Goal: Information Seeking & Learning: Learn about a topic

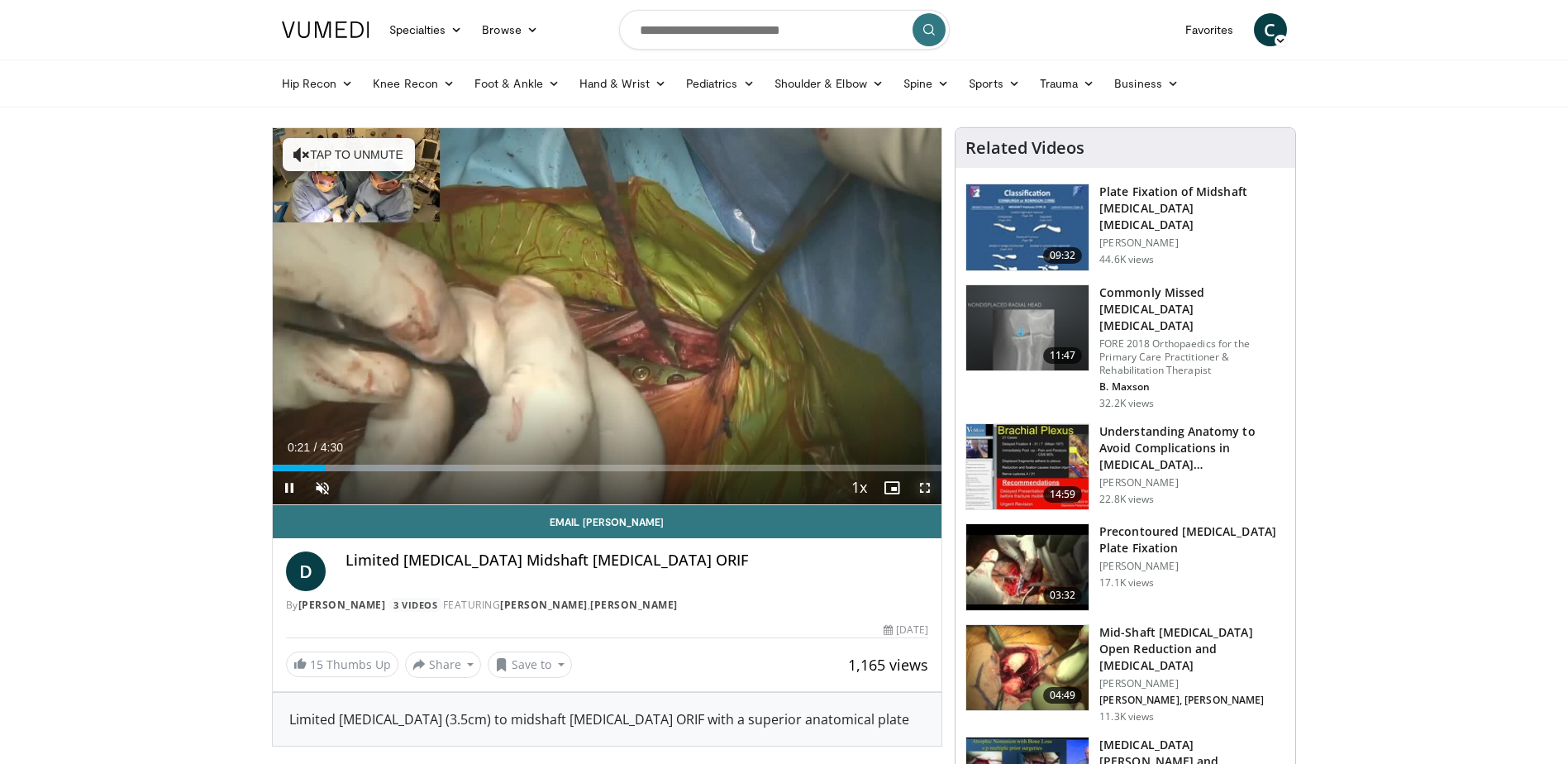
click at [921, 489] on span "Video Player" at bounding box center [925, 488] width 33 height 33
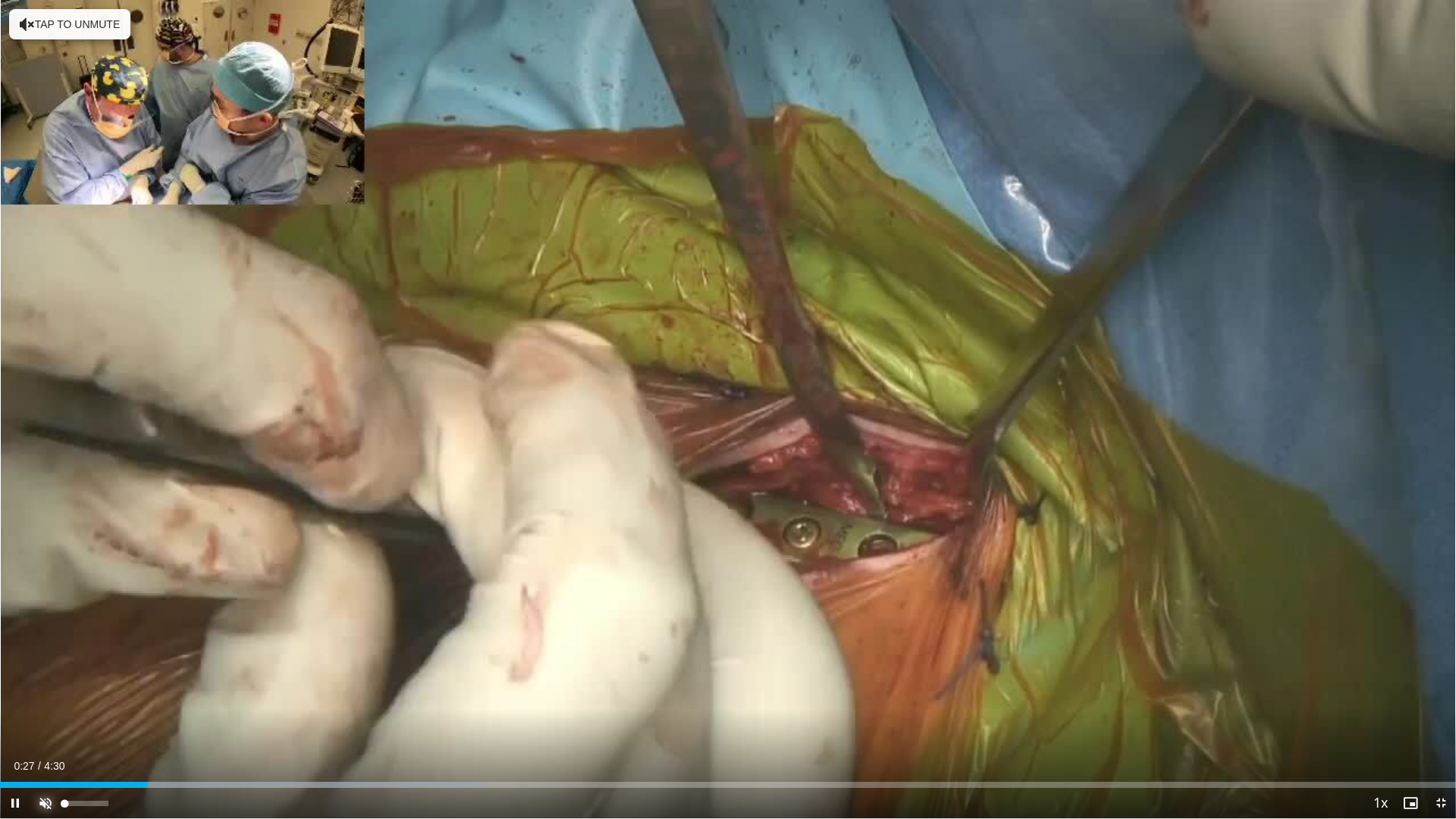
click at [53, 699] on span "Video Player" at bounding box center [46, 803] width 30 height 30
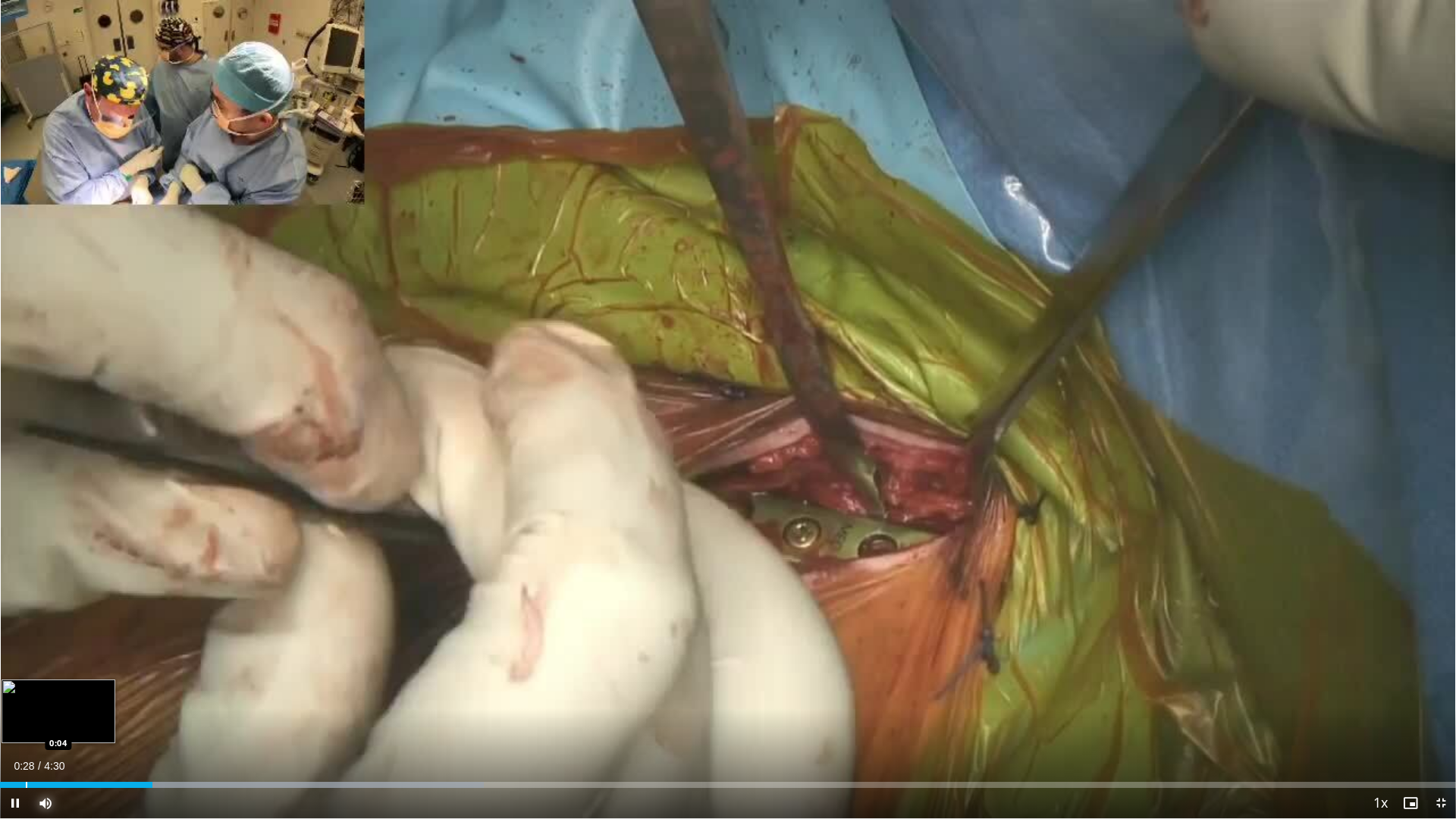
click at [25, 699] on div "Loaded : 33.25% 0:28 0:04" at bounding box center [728, 780] width 1456 height 14
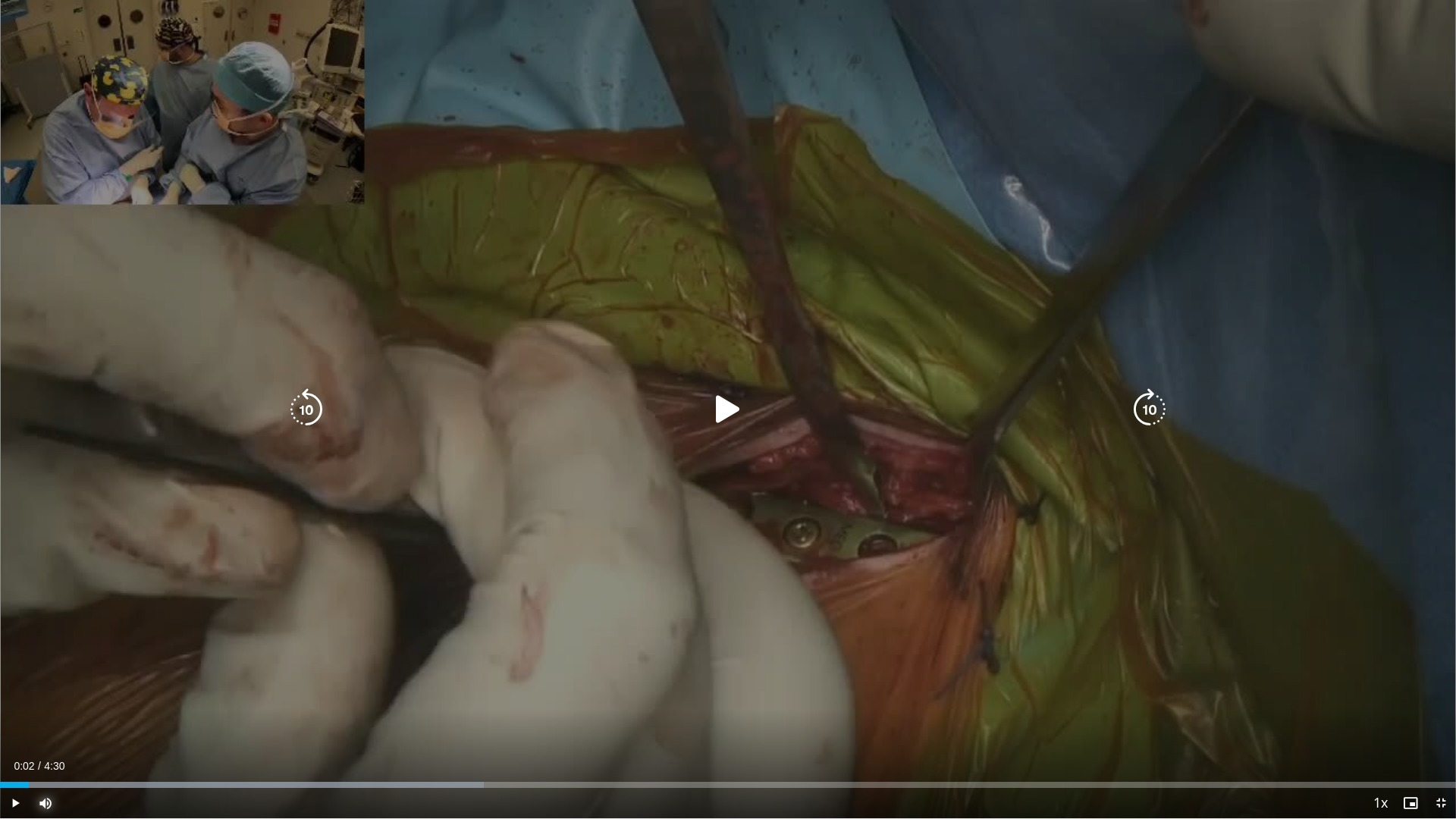
click at [12, 699] on div "Loaded : 33.25% 0:05 0:04" at bounding box center [728, 780] width 1456 height 14
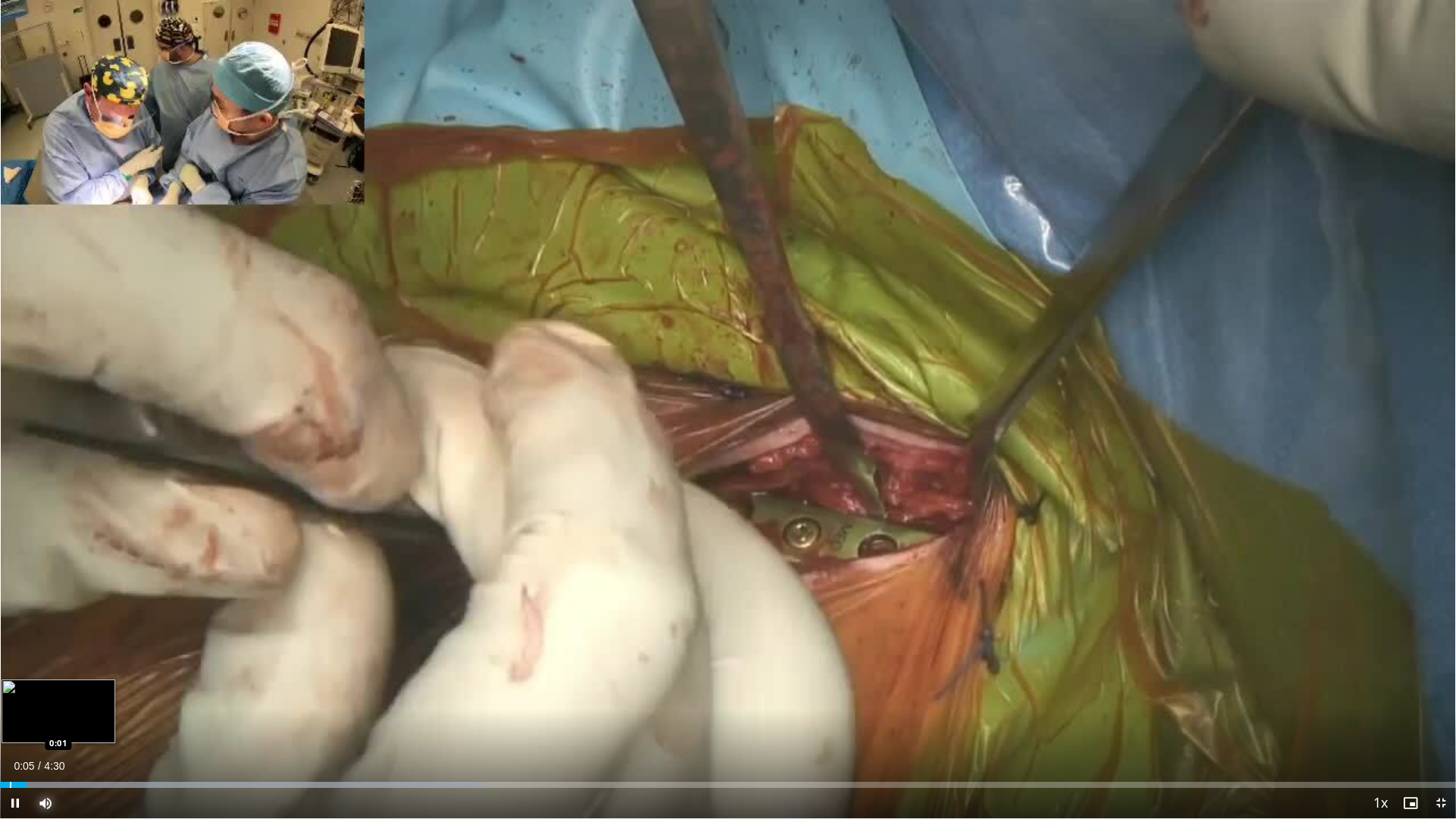
click at [10, 699] on div "Progress Bar" at bounding box center [11, 785] width 2 height 6
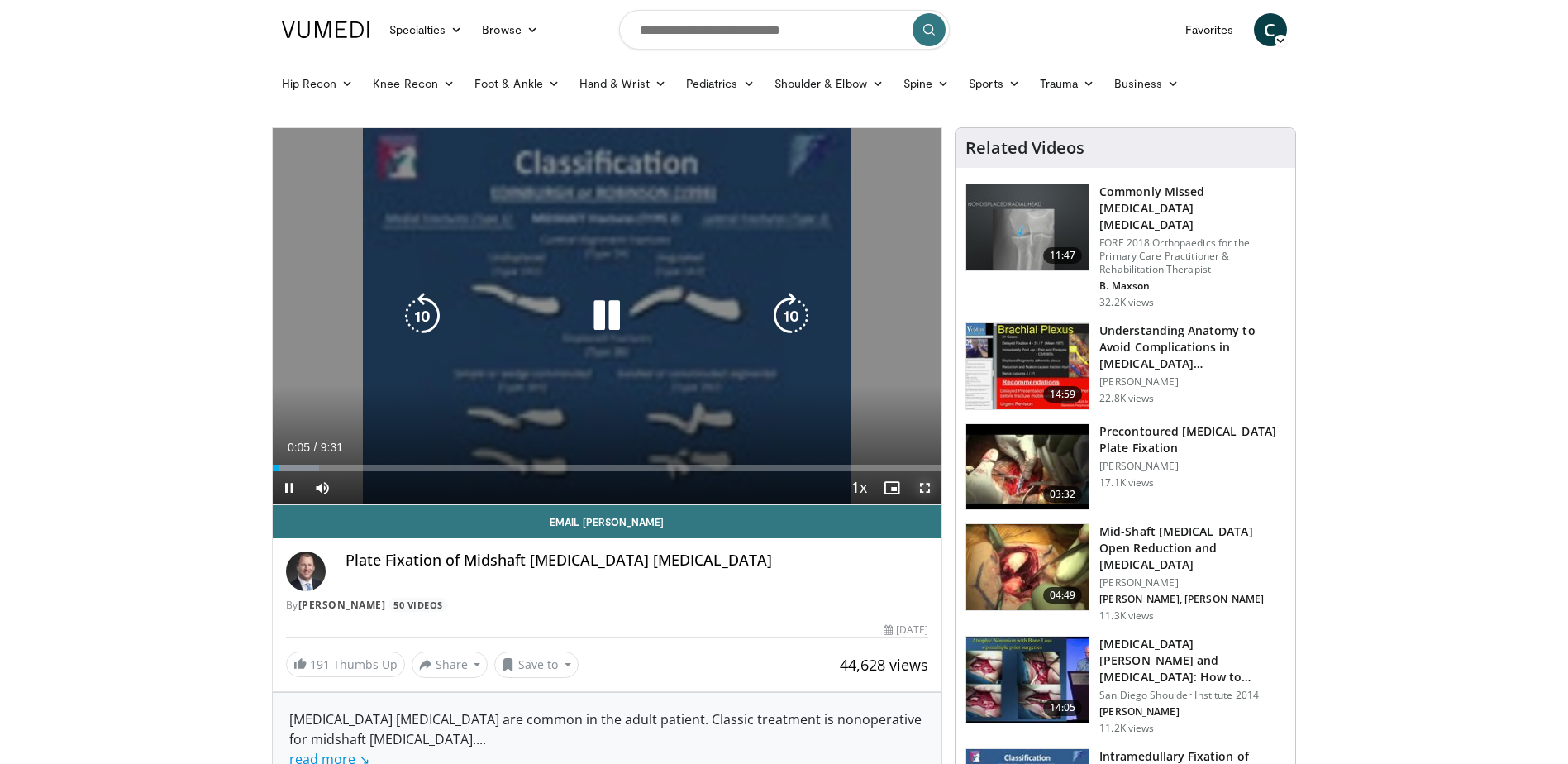
drag, startPoint x: 926, startPoint y: 484, endPoint x: 930, endPoint y: 570, distance: 86.1
click at [926, 484] on span "Video Player" at bounding box center [925, 488] width 33 height 33
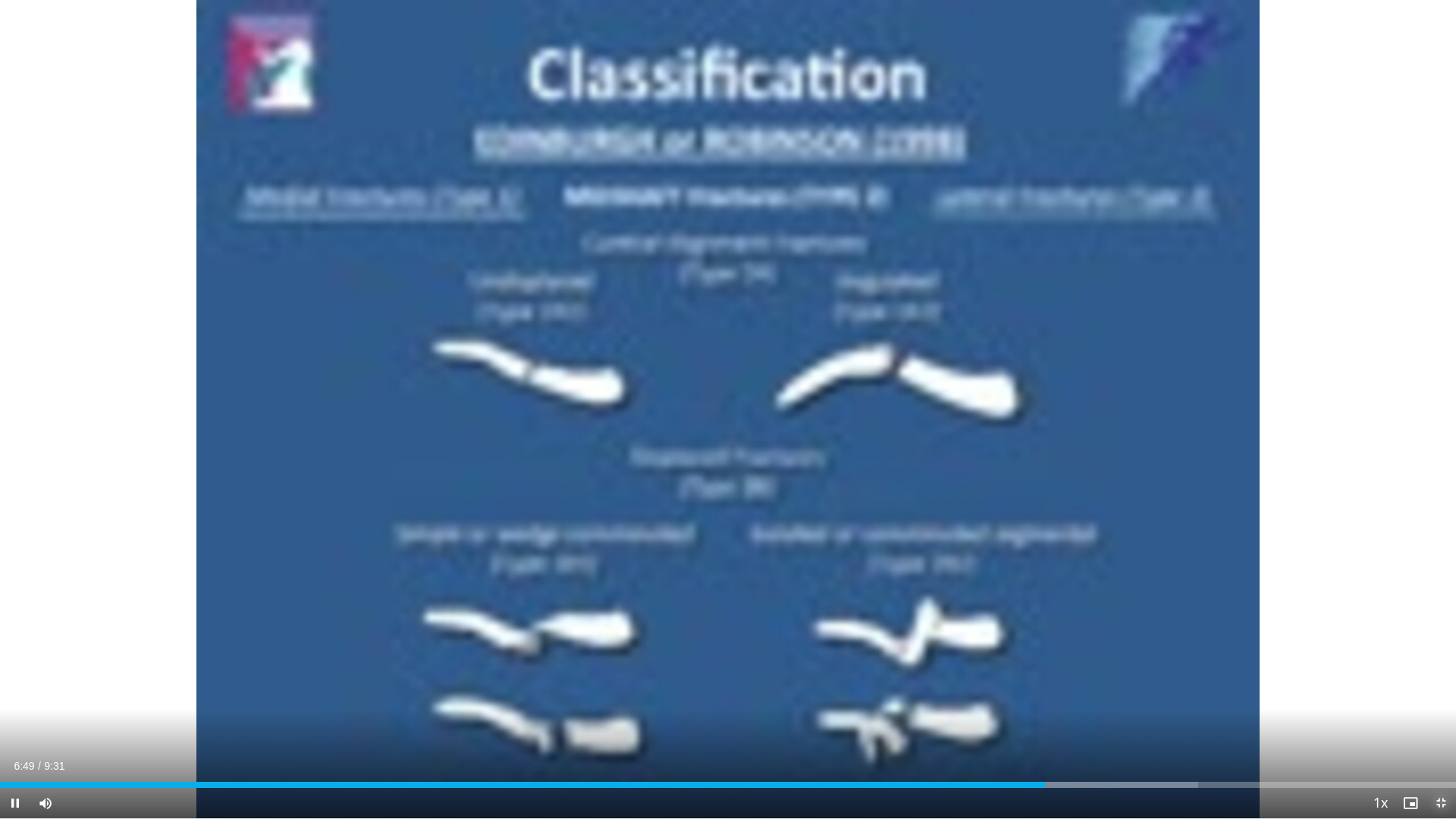
click at [1437, 699] on span "Video Player" at bounding box center [1441, 803] width 30 height 30
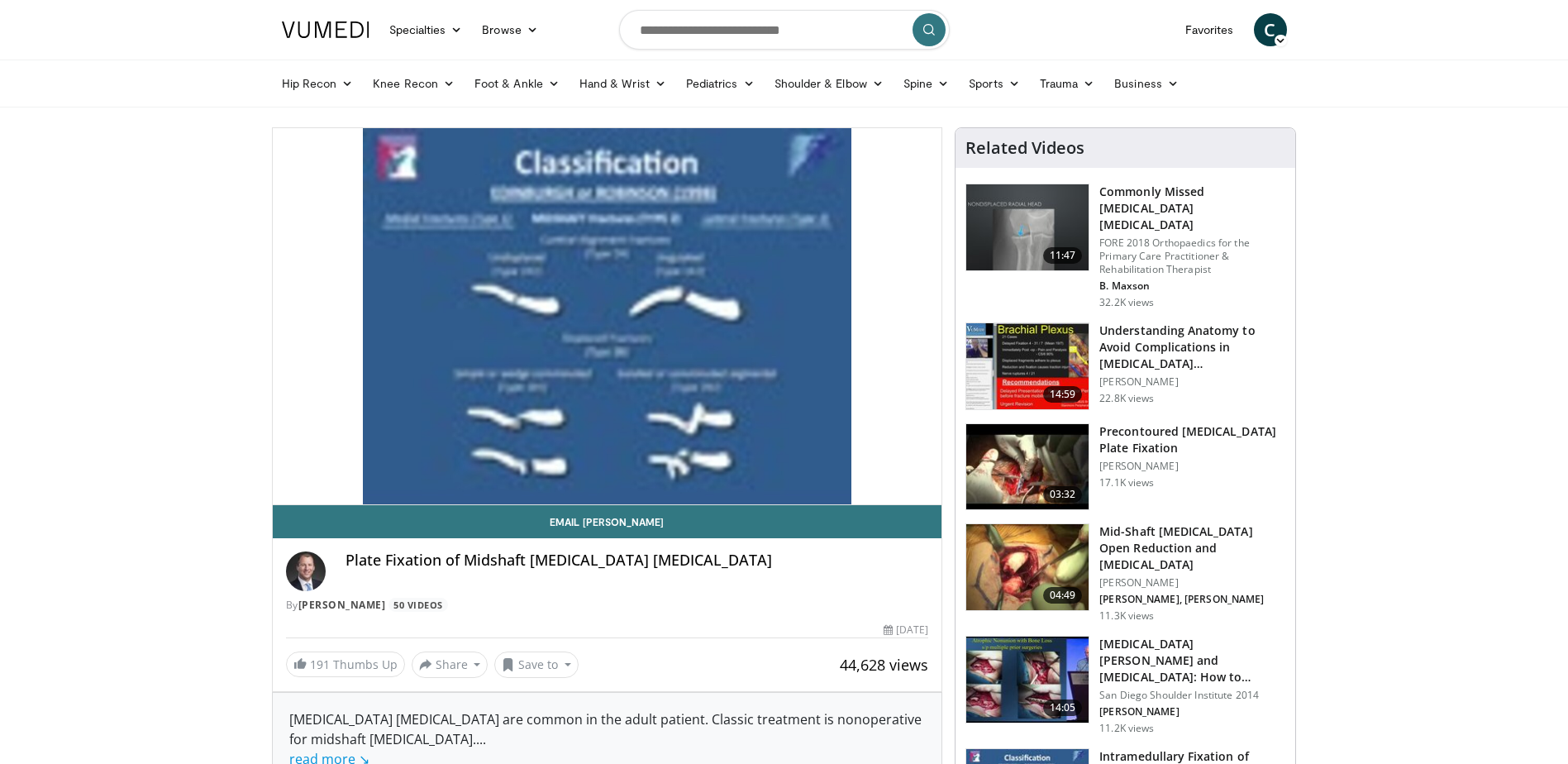
click at [1002, 454] on img at bounding box center [1027, 468] width 122 height 86
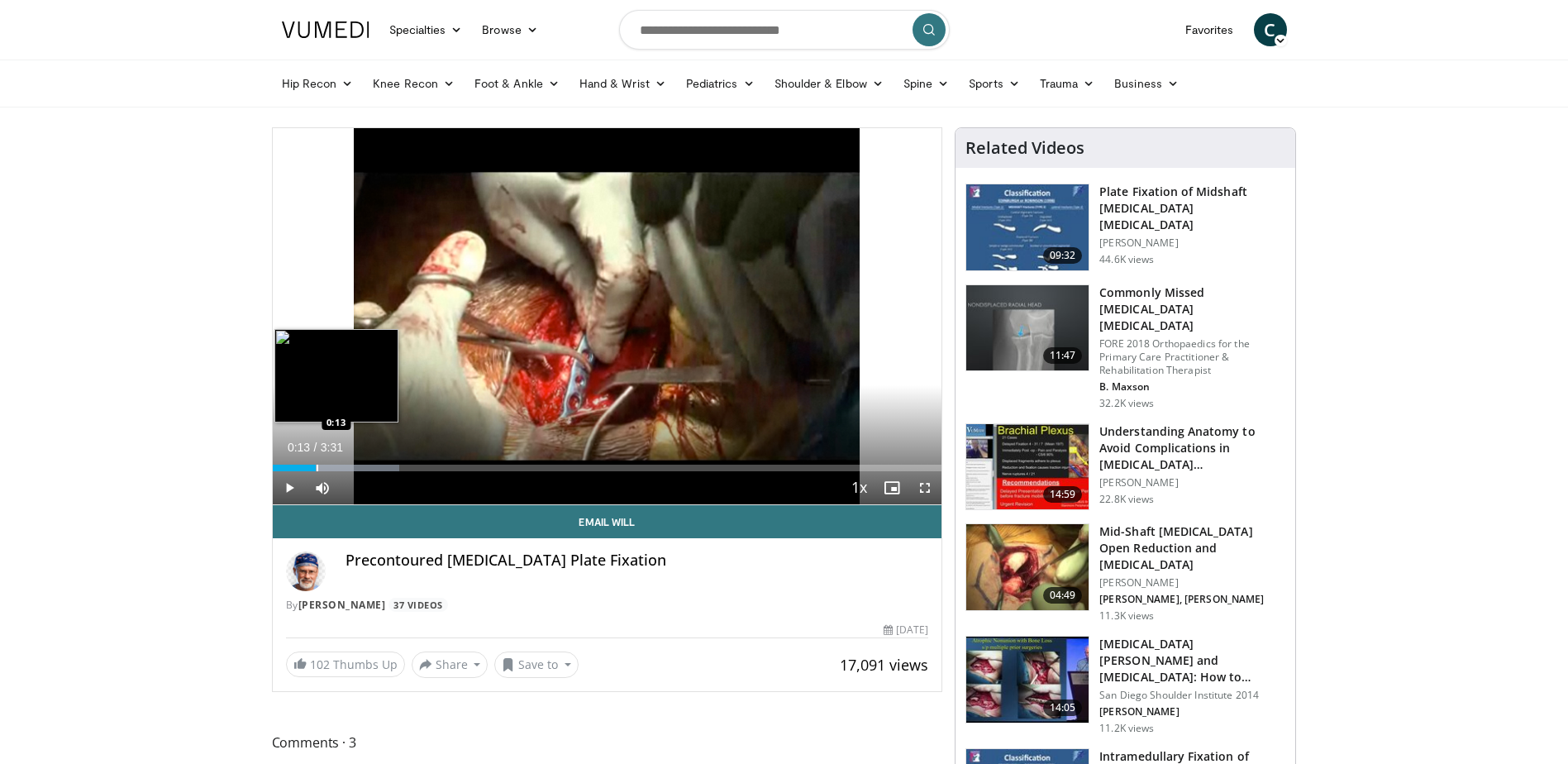
click at [316, 467] on div "Progress Bar" at bounding box center [317, 468] width 2 height 7
click at [335, 467] on div "Progress Bar" at bounding box center [335, 468] width 2 height 7
click at [364, 470] on div "Progress Bar" at bounding box center [365, 468] width 2 height 7
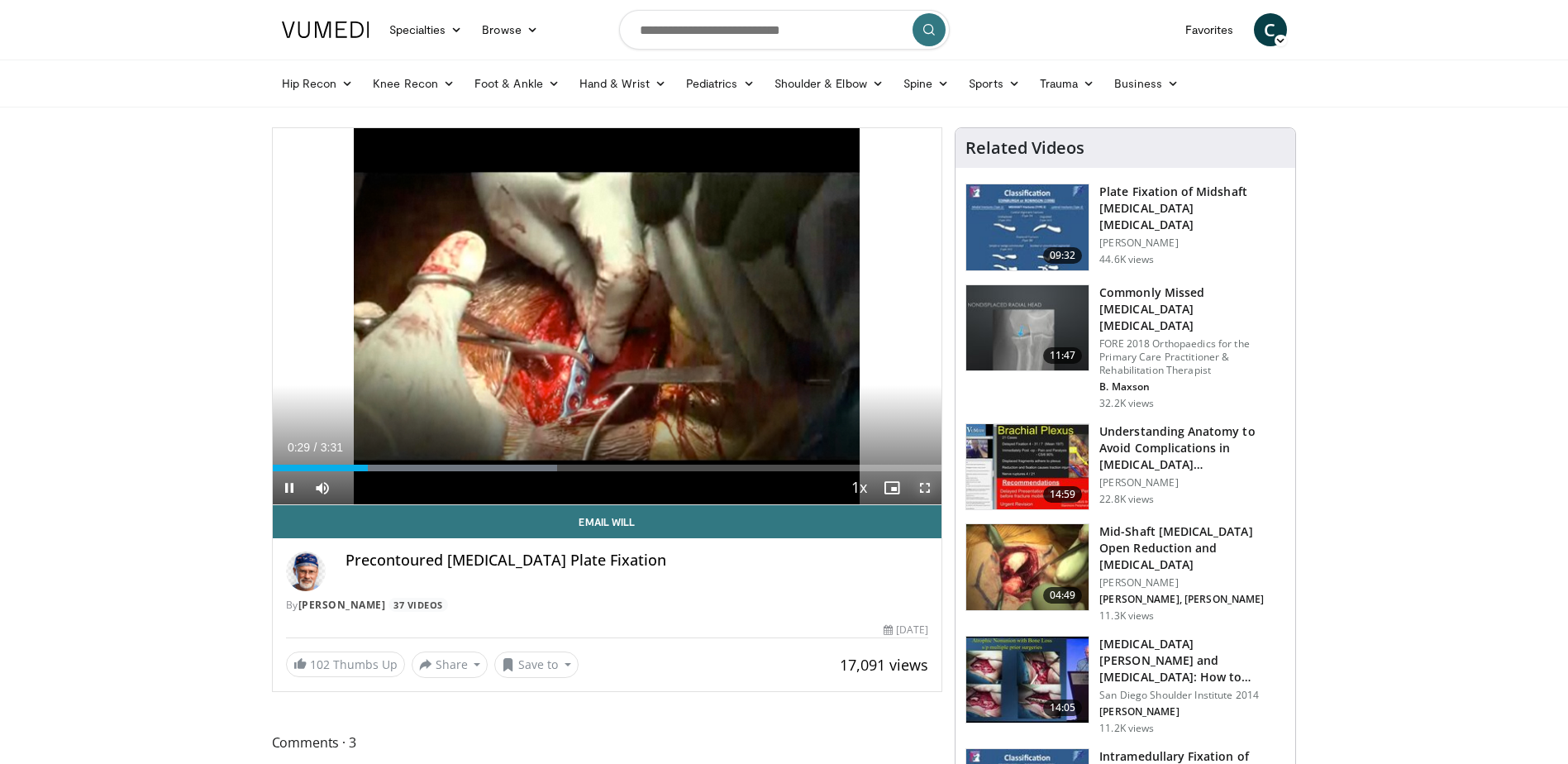
click at [921, 484] on span "Video Player" at bounding box center [925, 488] width 33 height 33
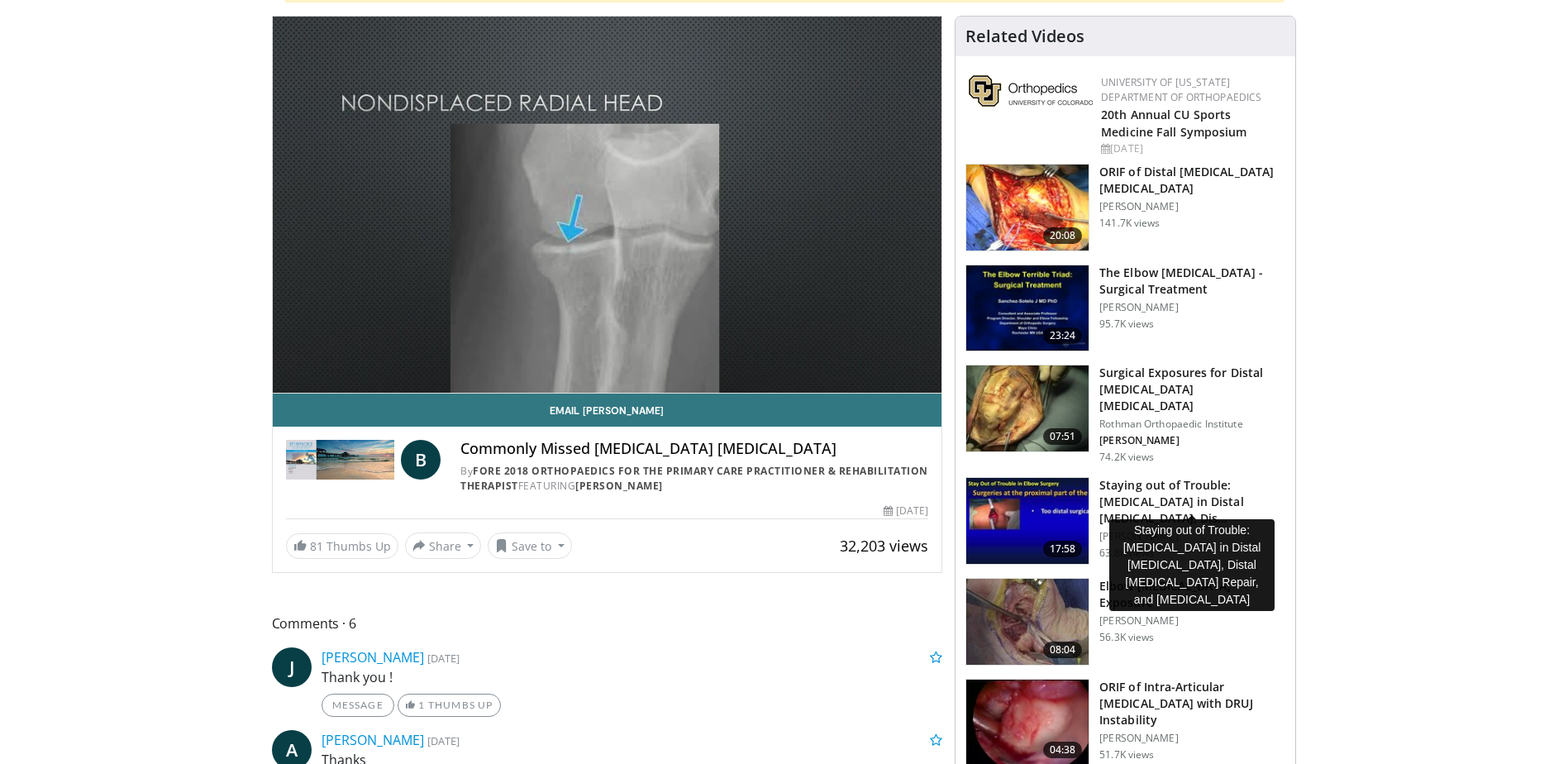
scroll to position [248, 0]
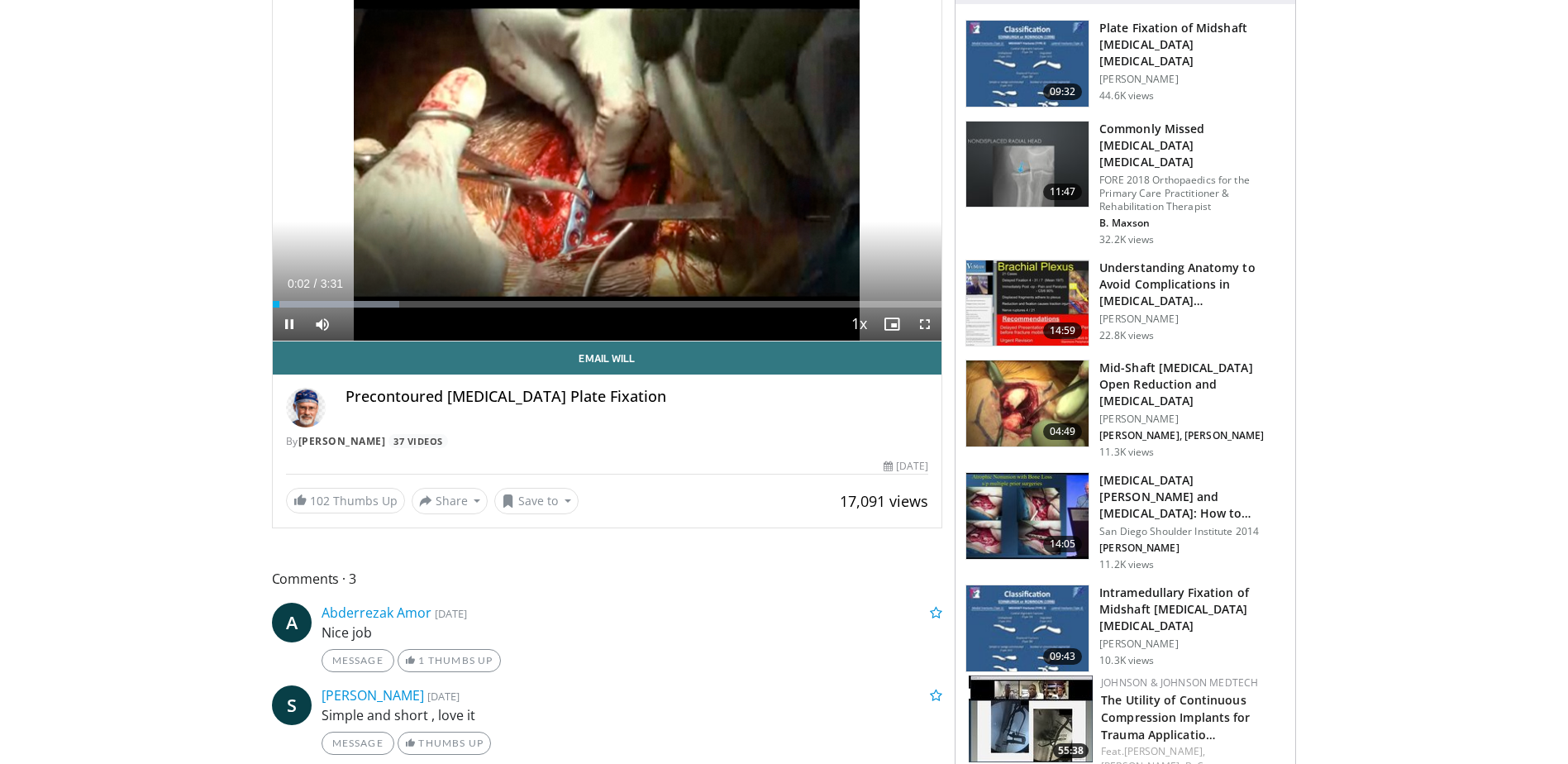
scroll to position [165, 0]
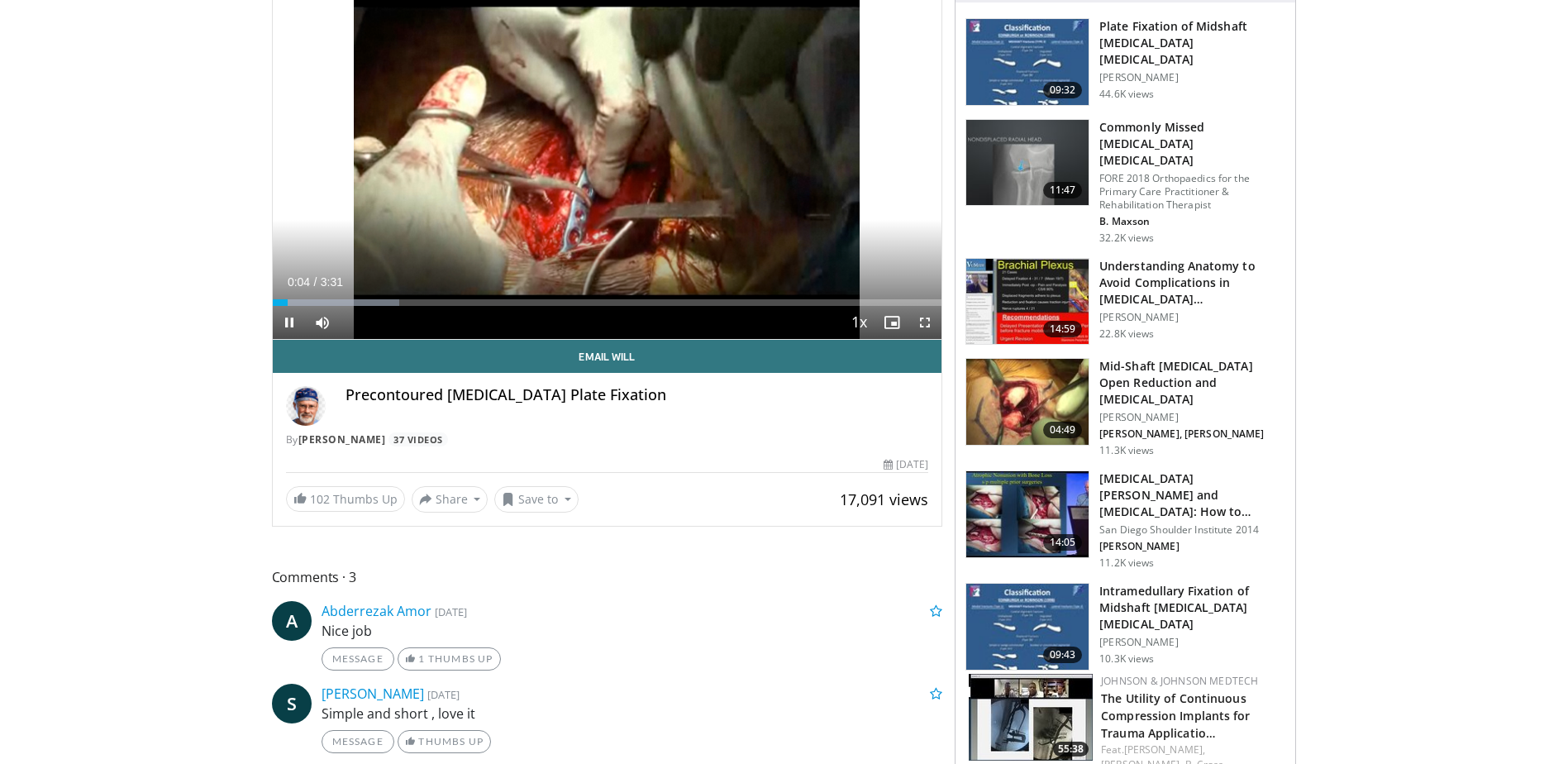
click at [1030, 381] on img at bounding box center [1027, 402] width 122 height 86
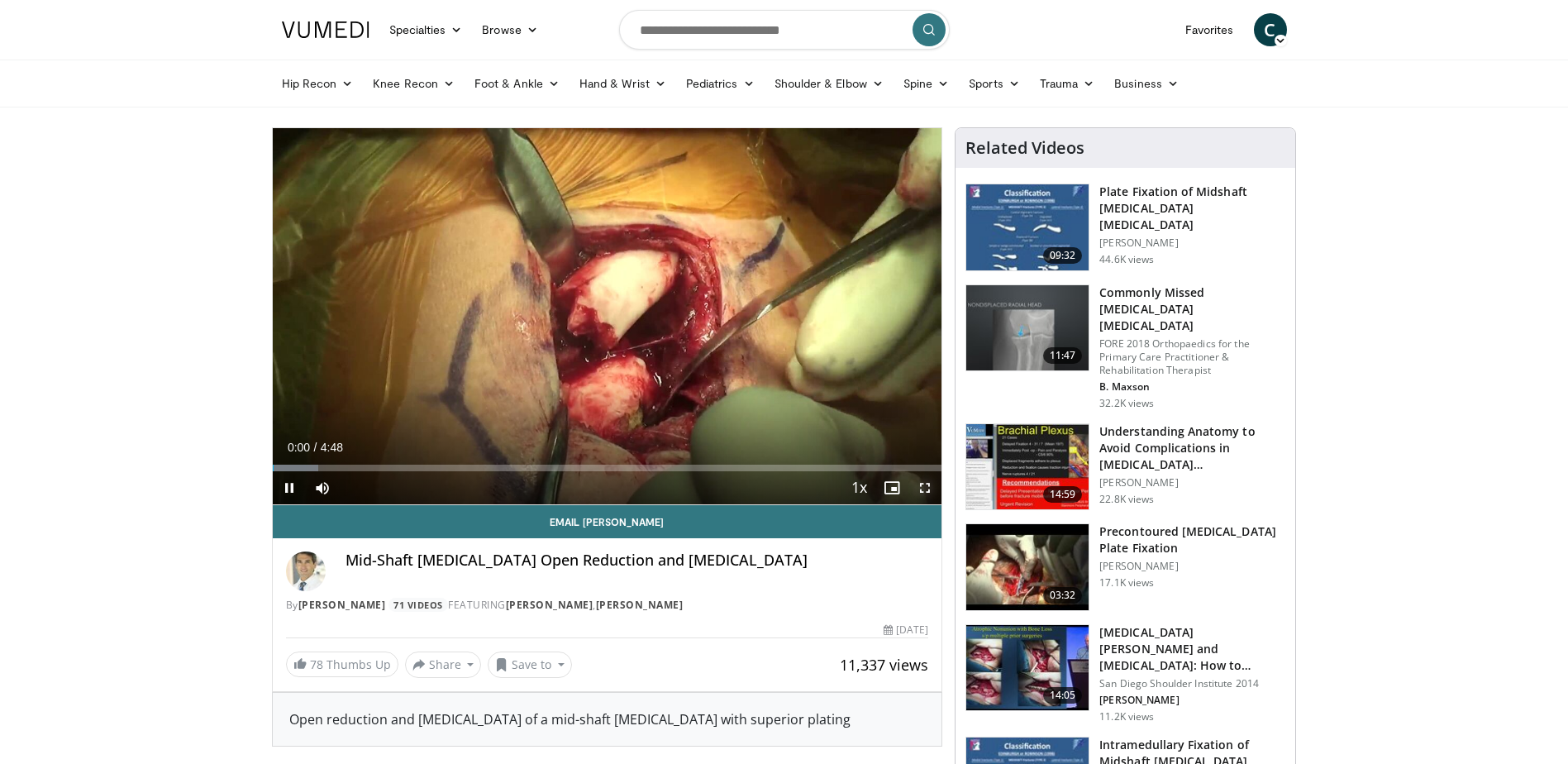
click at [923, 489] on span "Video Player" at bounding box center [925, 488] width 33 height 33
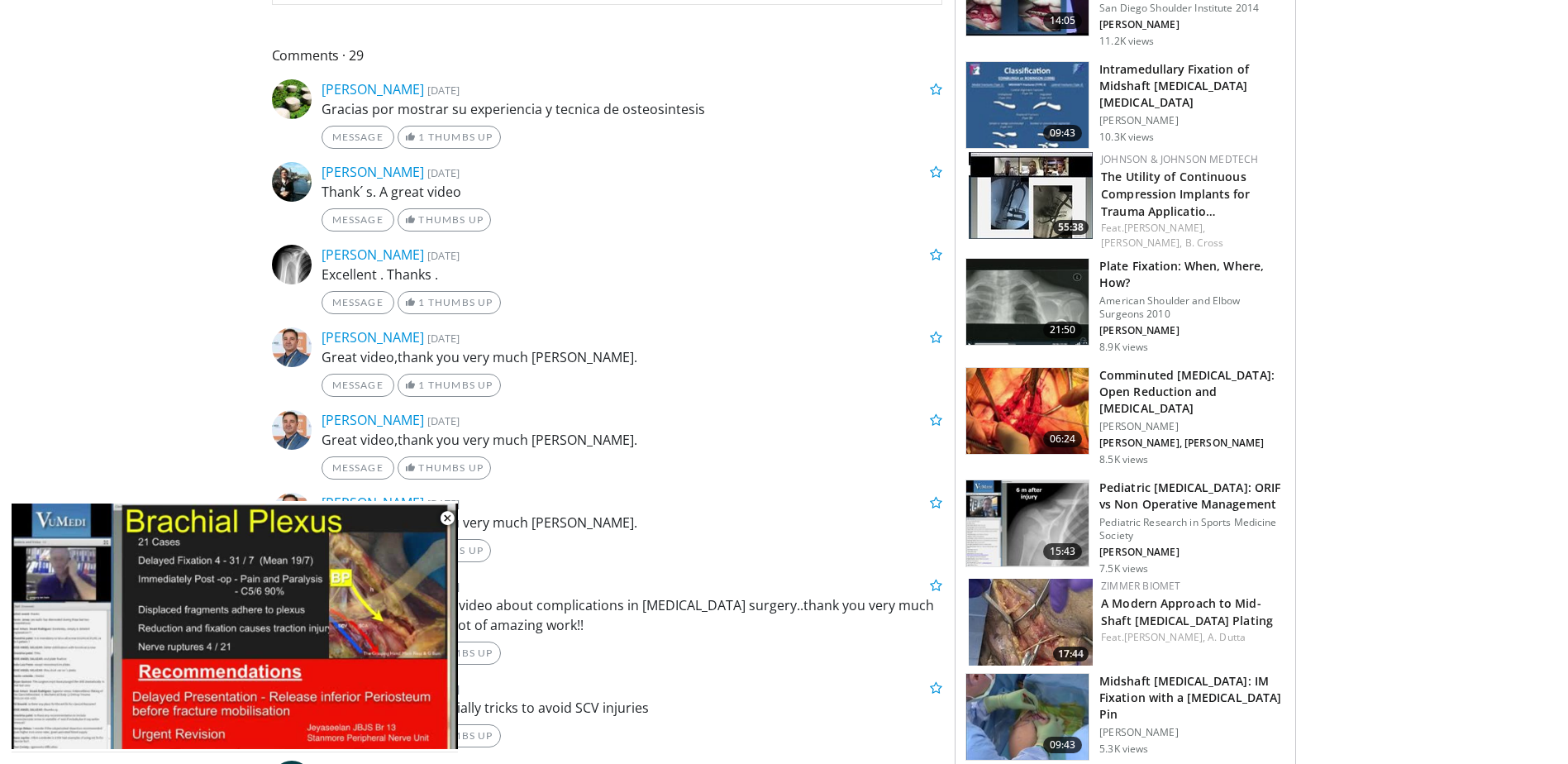
scroll to position [744, 0]
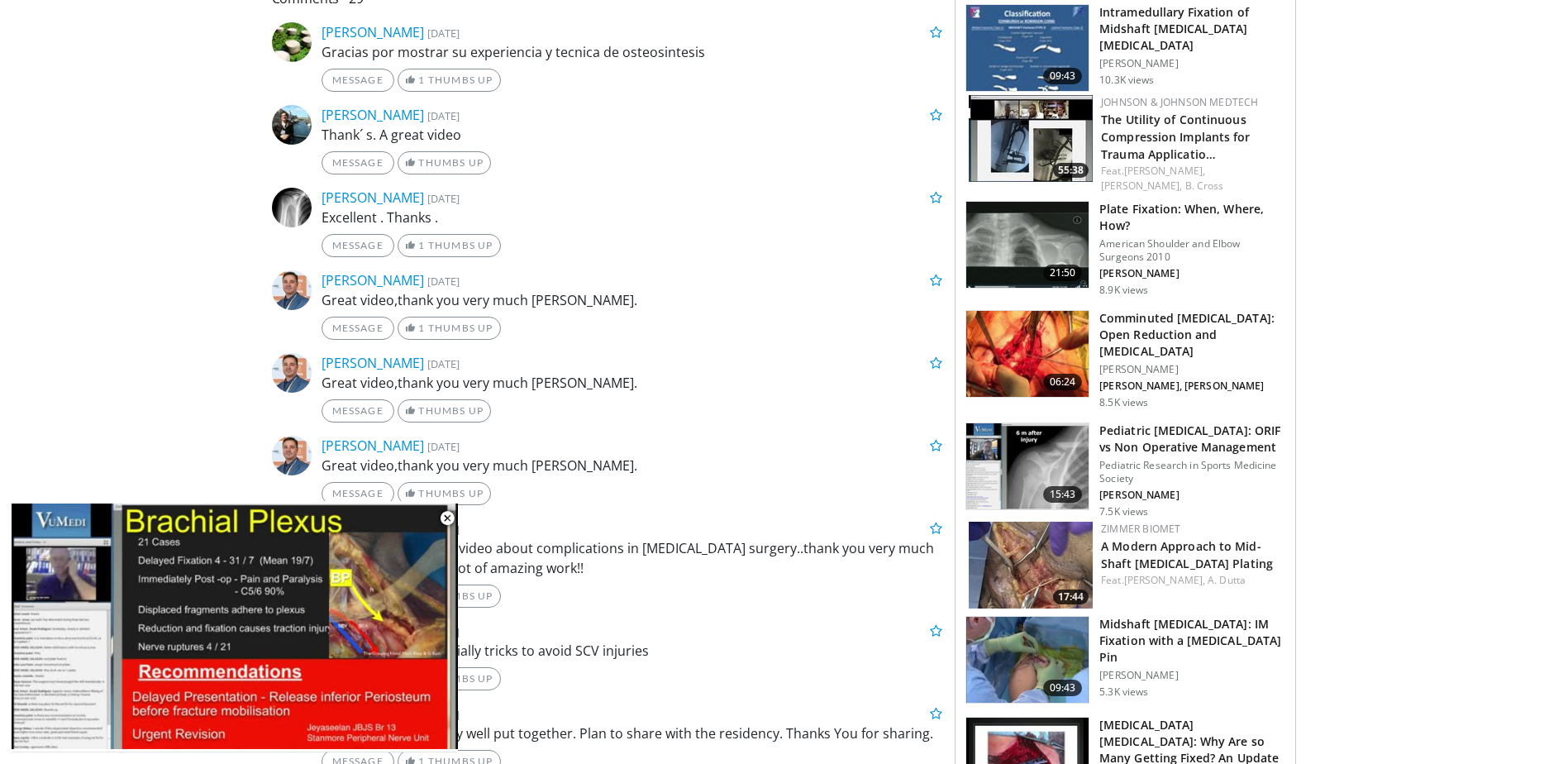
click at [1010, 311] on img at bounding box center [1027, 354] width 122 height 86
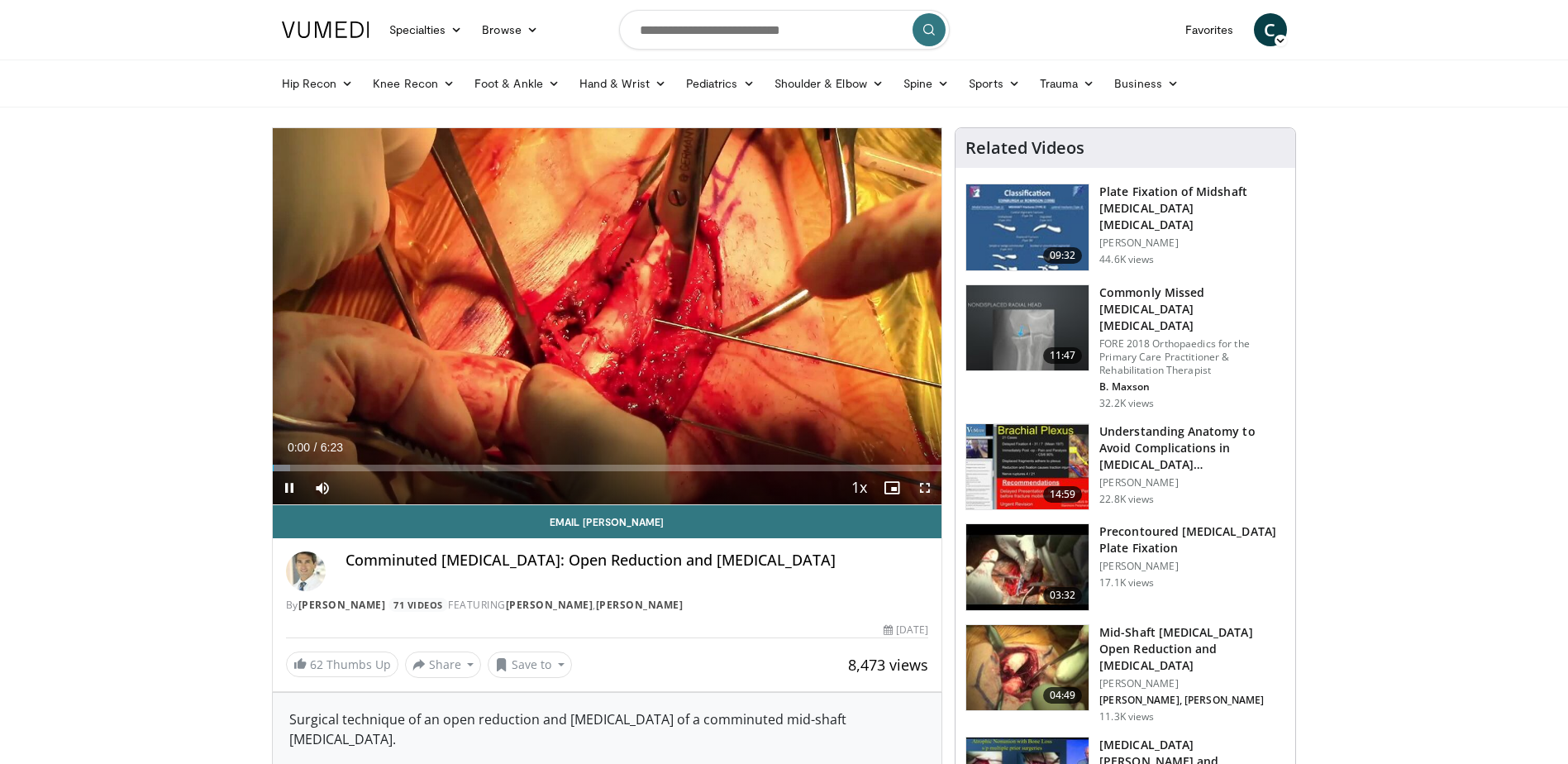
click at [923, 487] on span "Video Player" at bounding box center [925, 488] width 33 height 33
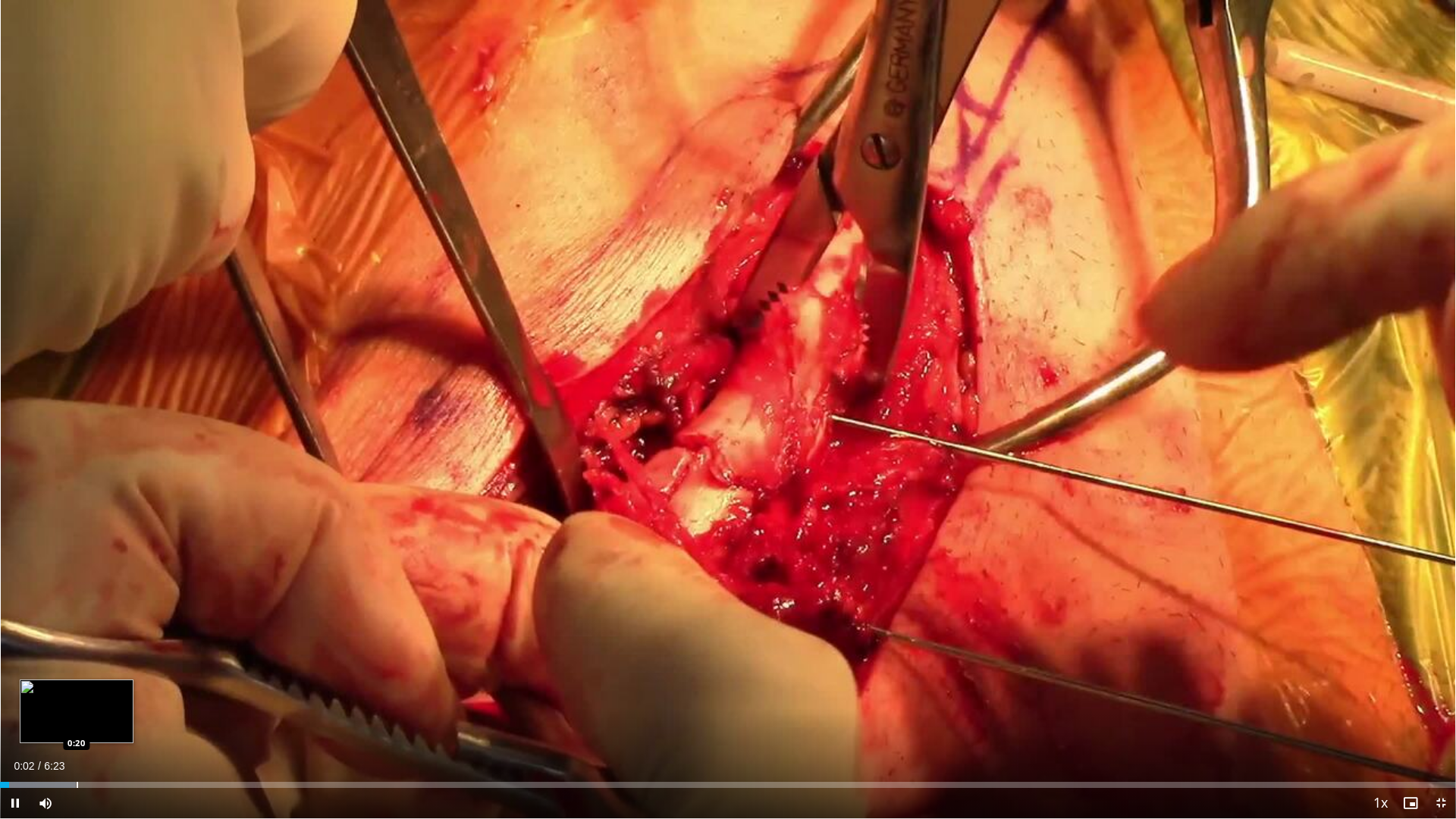
click at [77, 699] on div "Loaded : 5.22% 0:02 0:20" at bounding box center [728, 780] width 1456 height 14
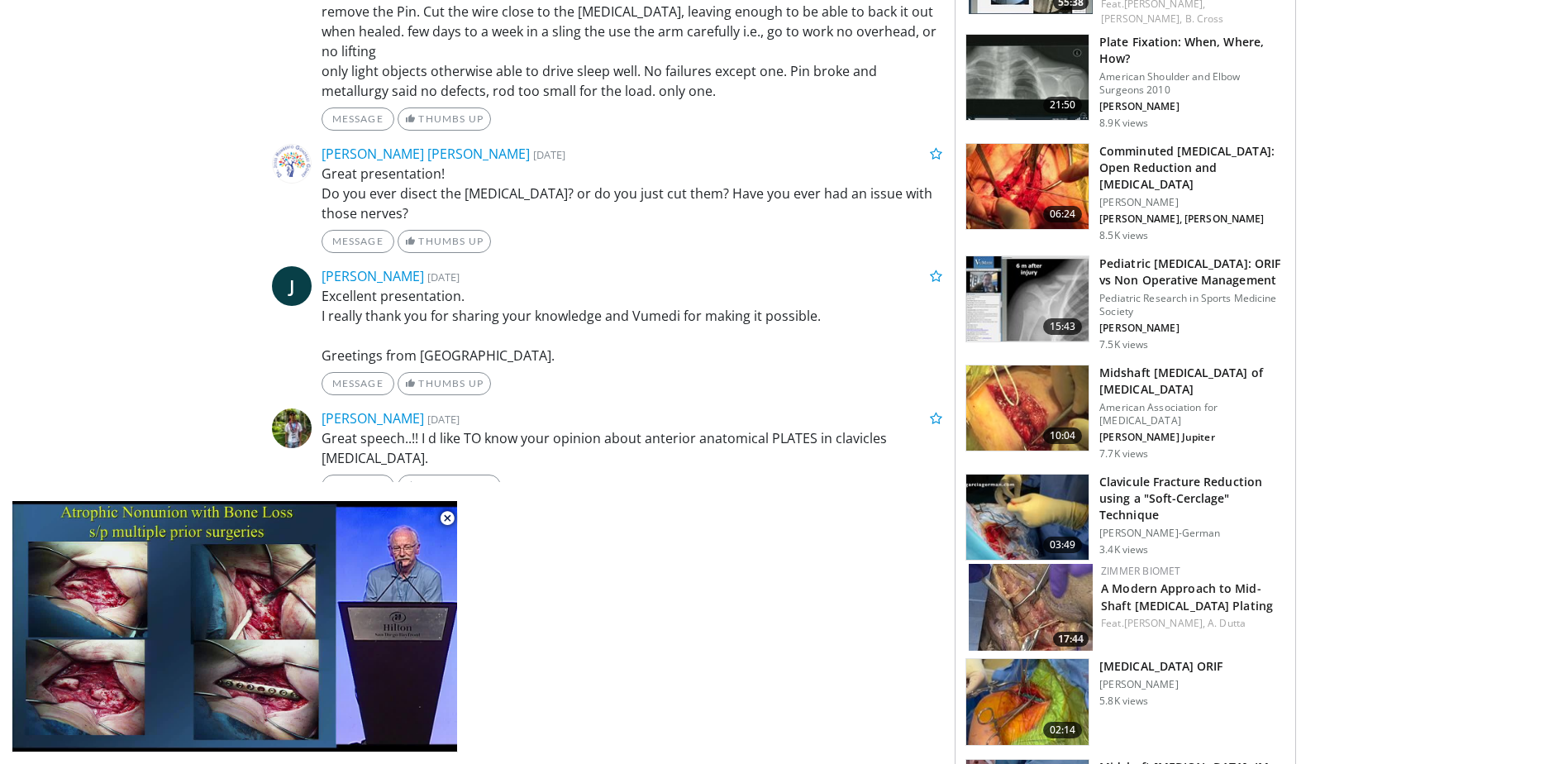
scroll to position [909, 0]
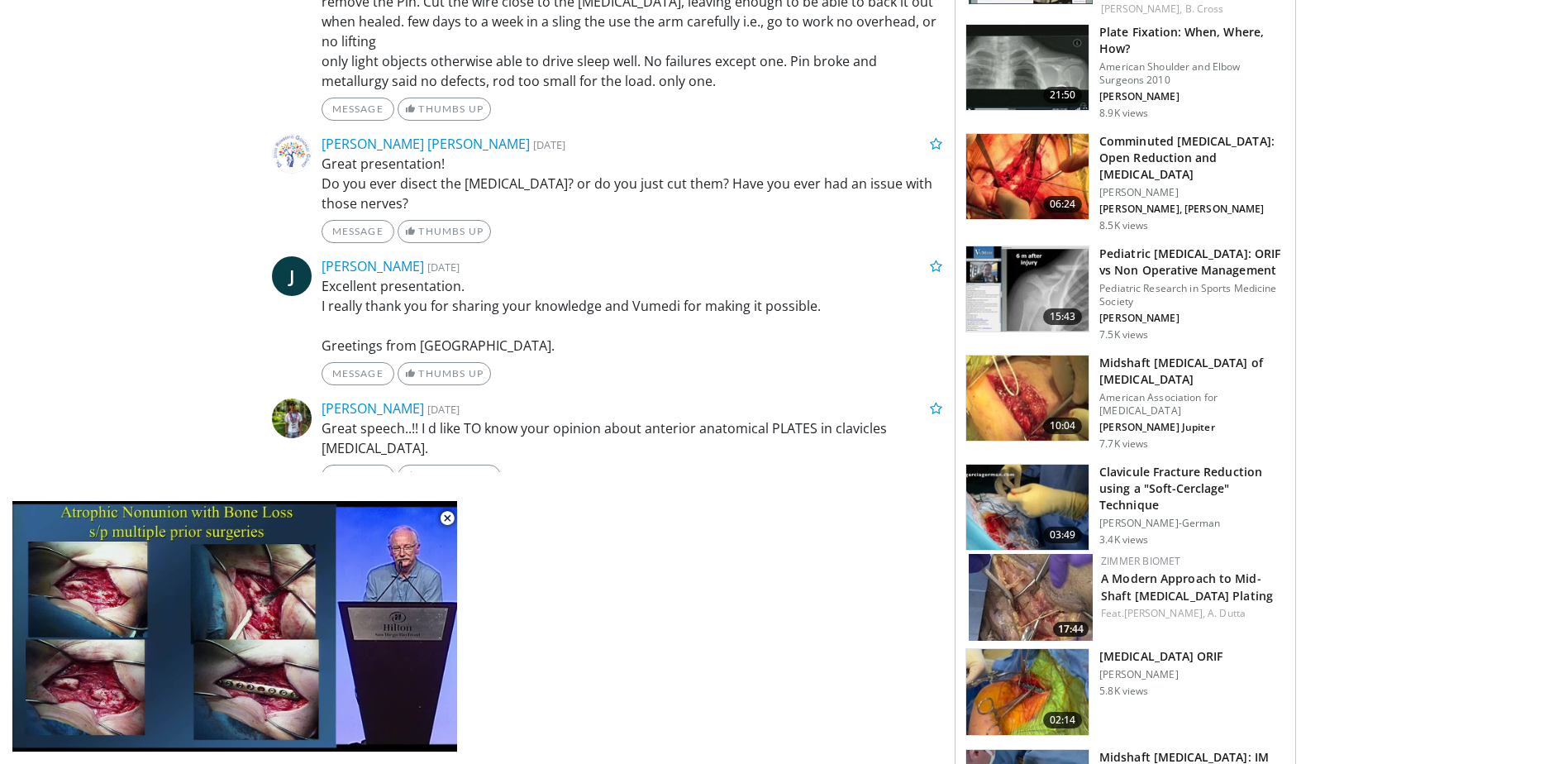
click at [1023, 465] on img at bounding box center [1027, 508] width 122 height 86
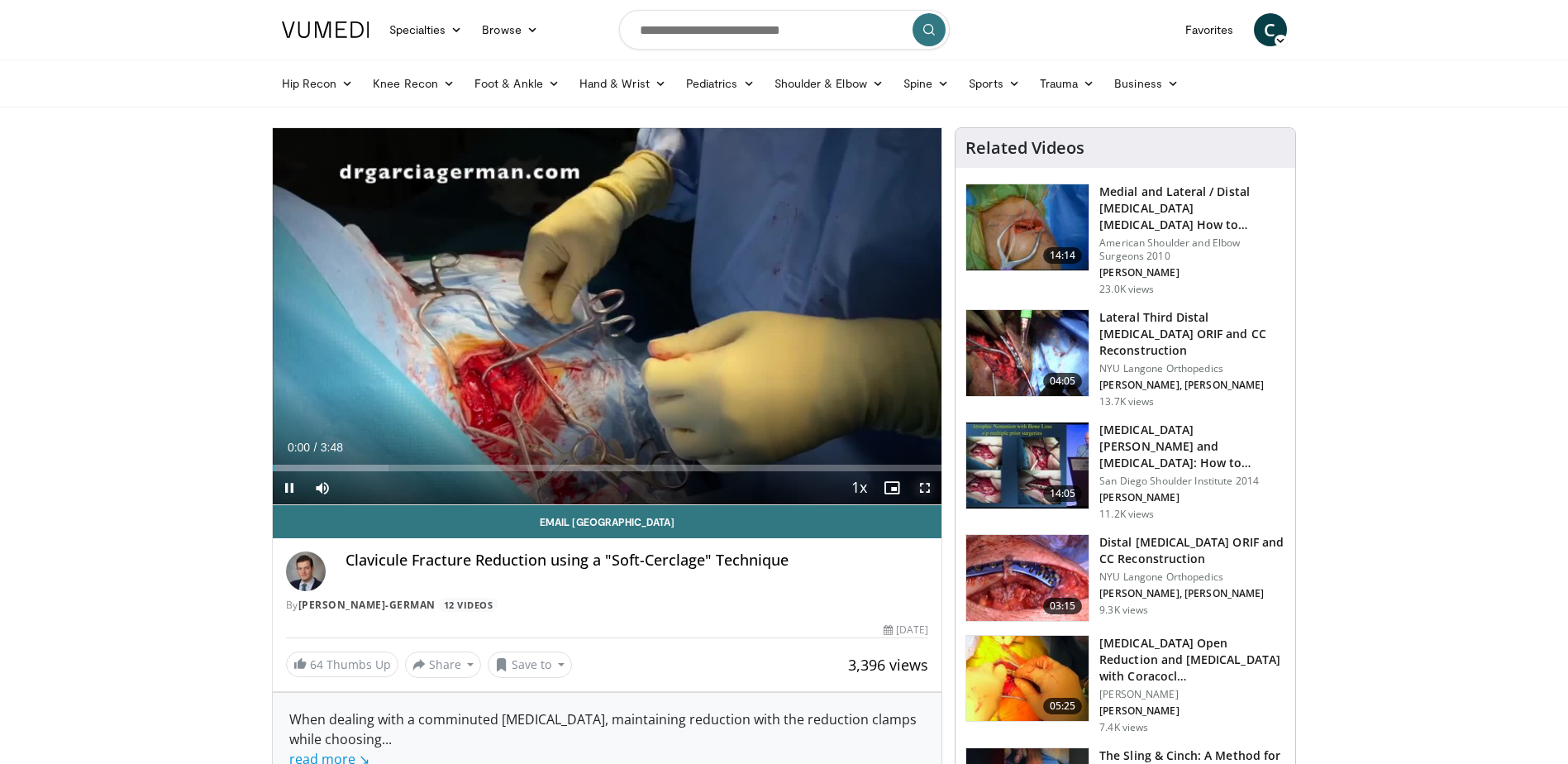
click at [916, 486] on span "Video Player" at bounding box center [925, 488] width 33 height 33
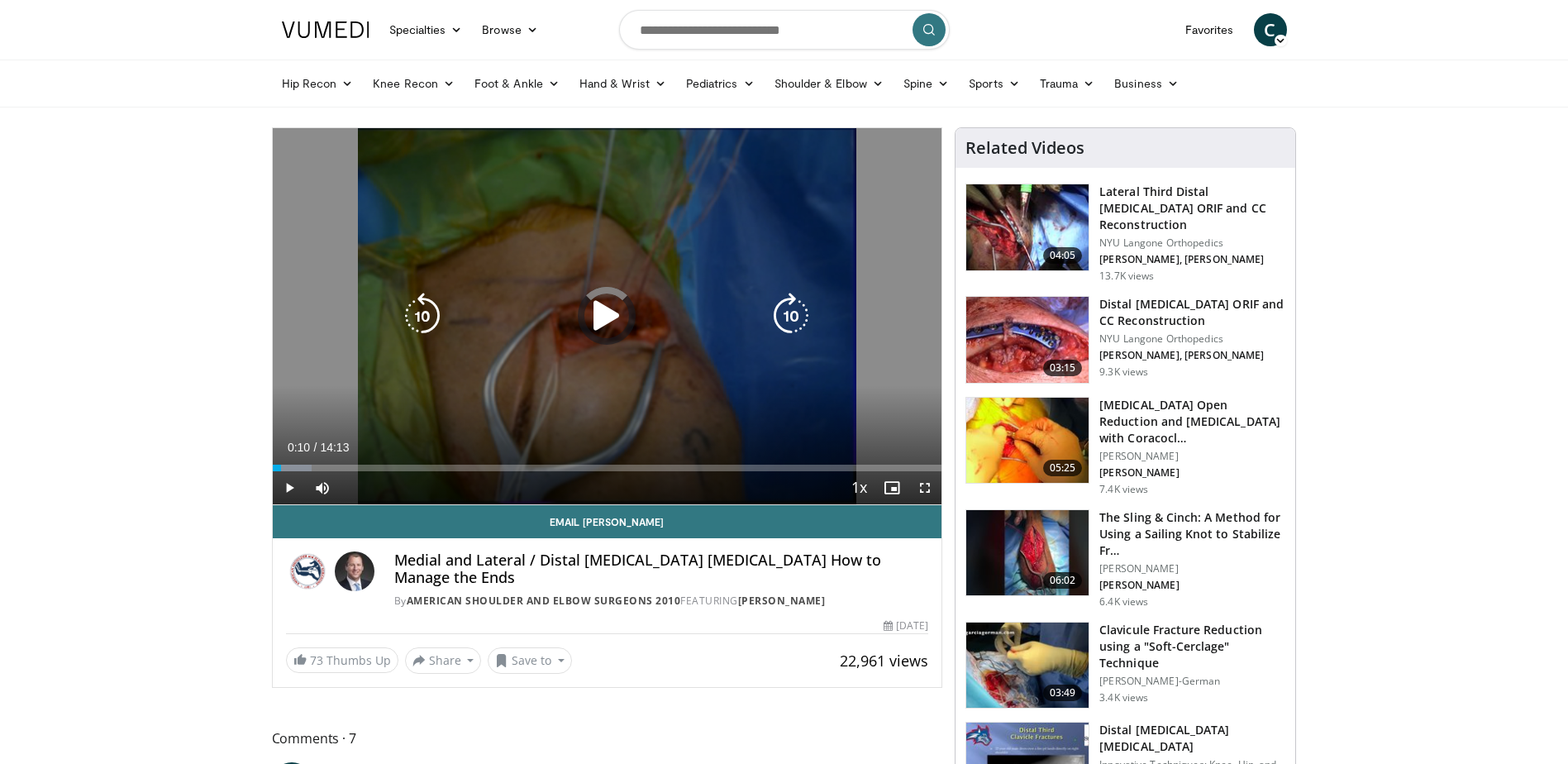
click at [348, 463] on div "Loaded : 5.86% 00:10 01:39" at bounding box center [608, 463] width 670 height 16
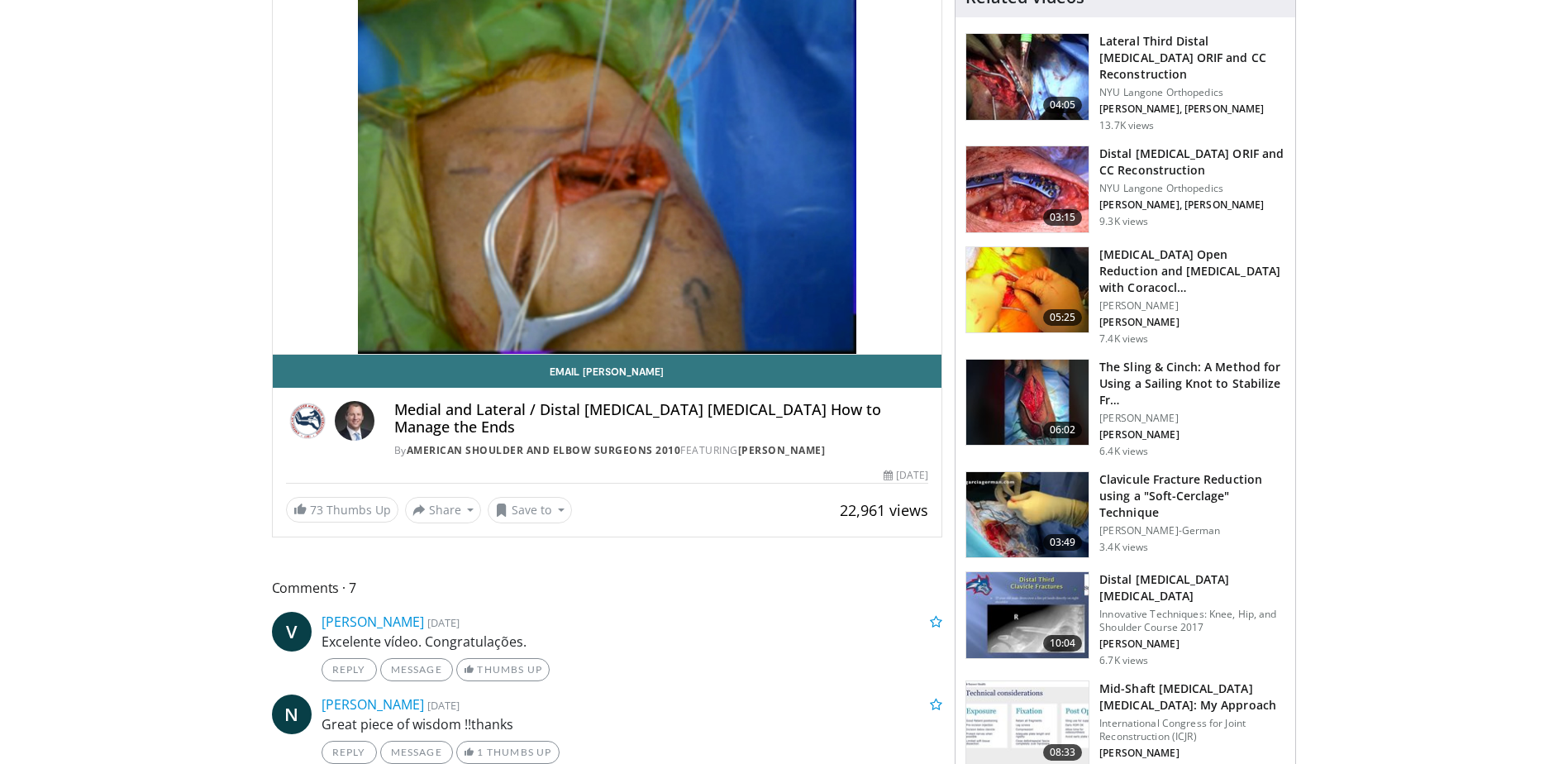
scroll to position [165, 0]
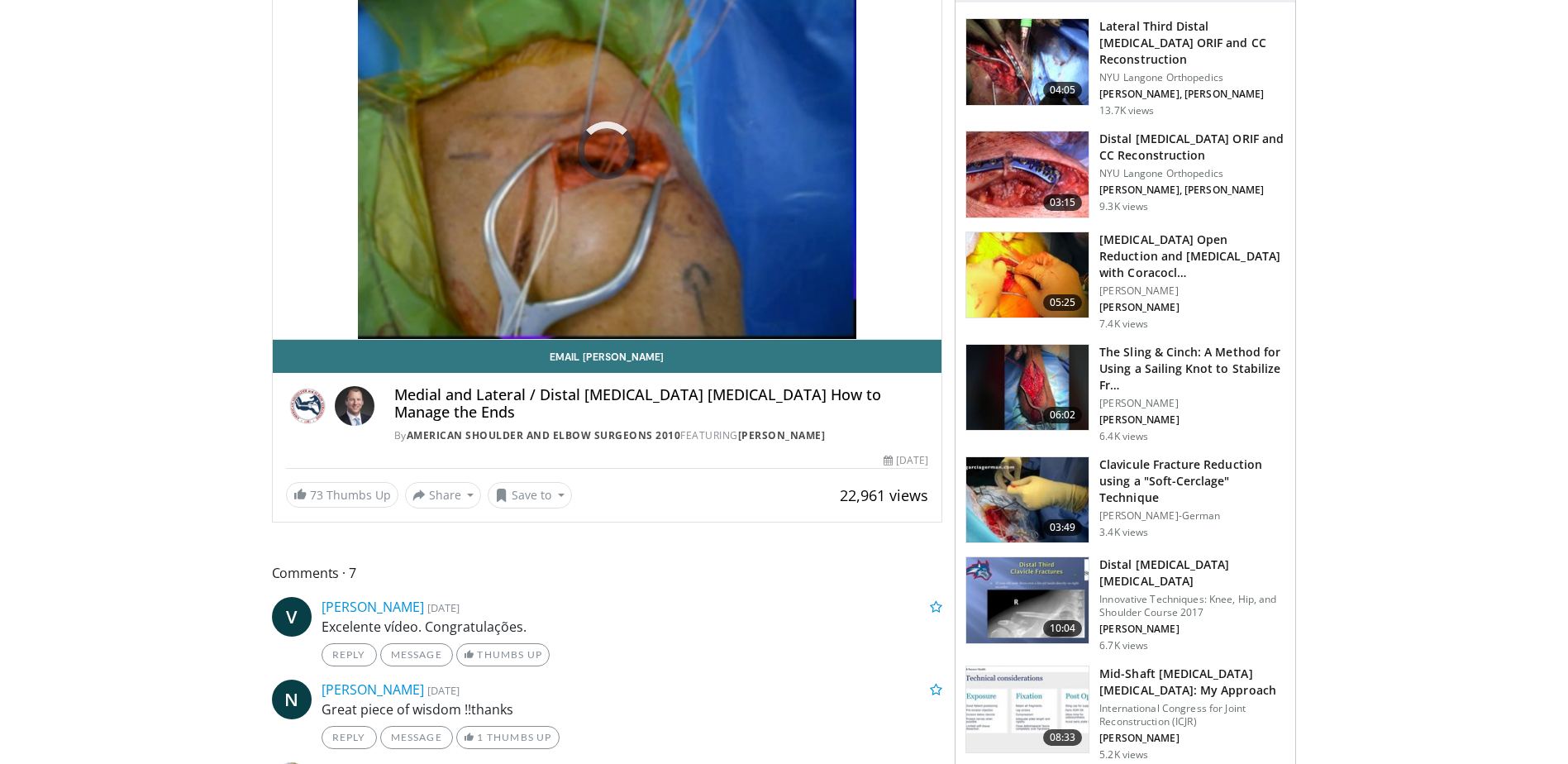
click at [990, 279] on img at bounding box center [1027, 276] width 122 height 86
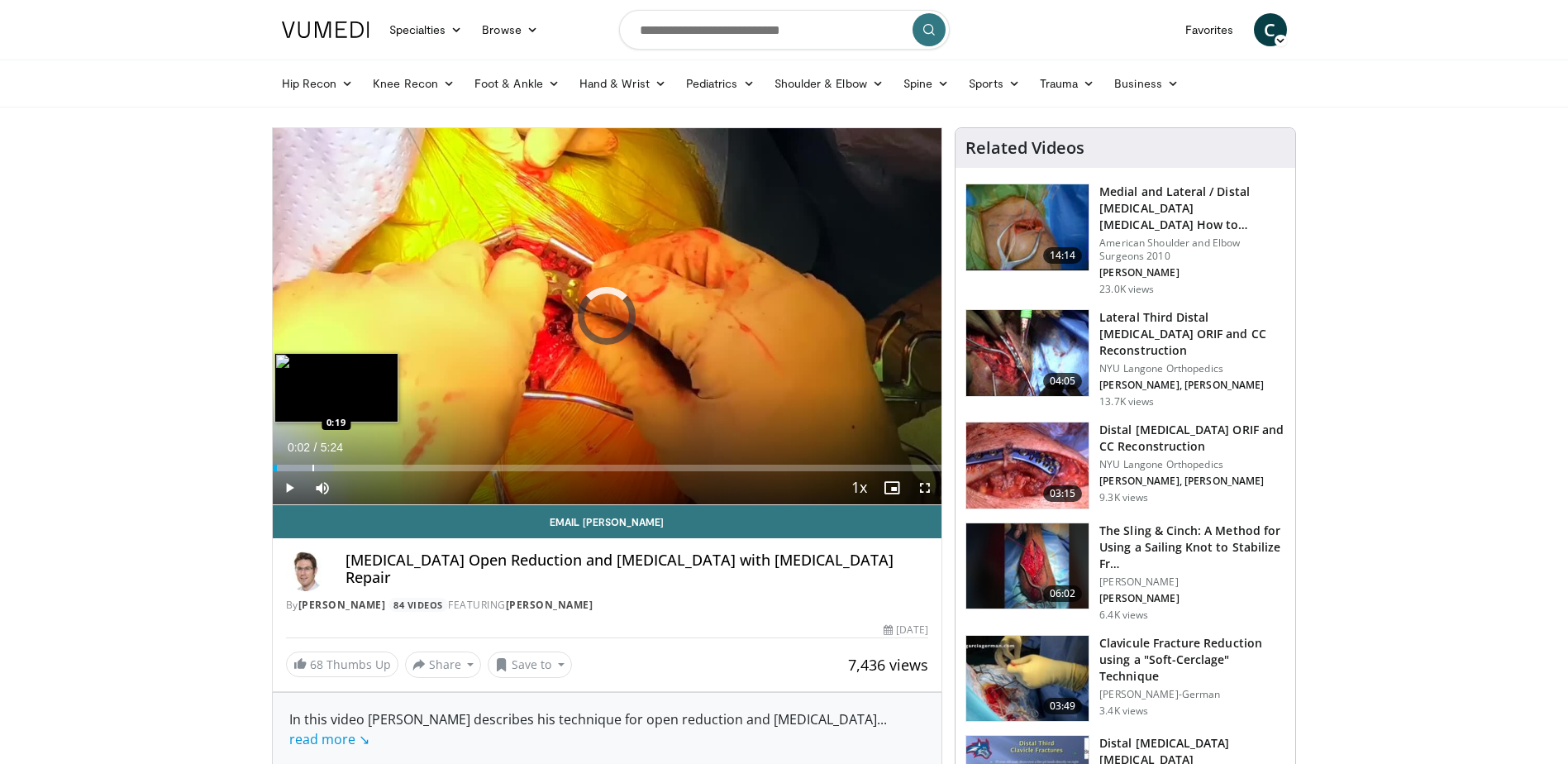
click at [311, 463] on div "Loaded : 9.26% 0:02 0:19" at bounding box center [608, 463] width 670 height 16
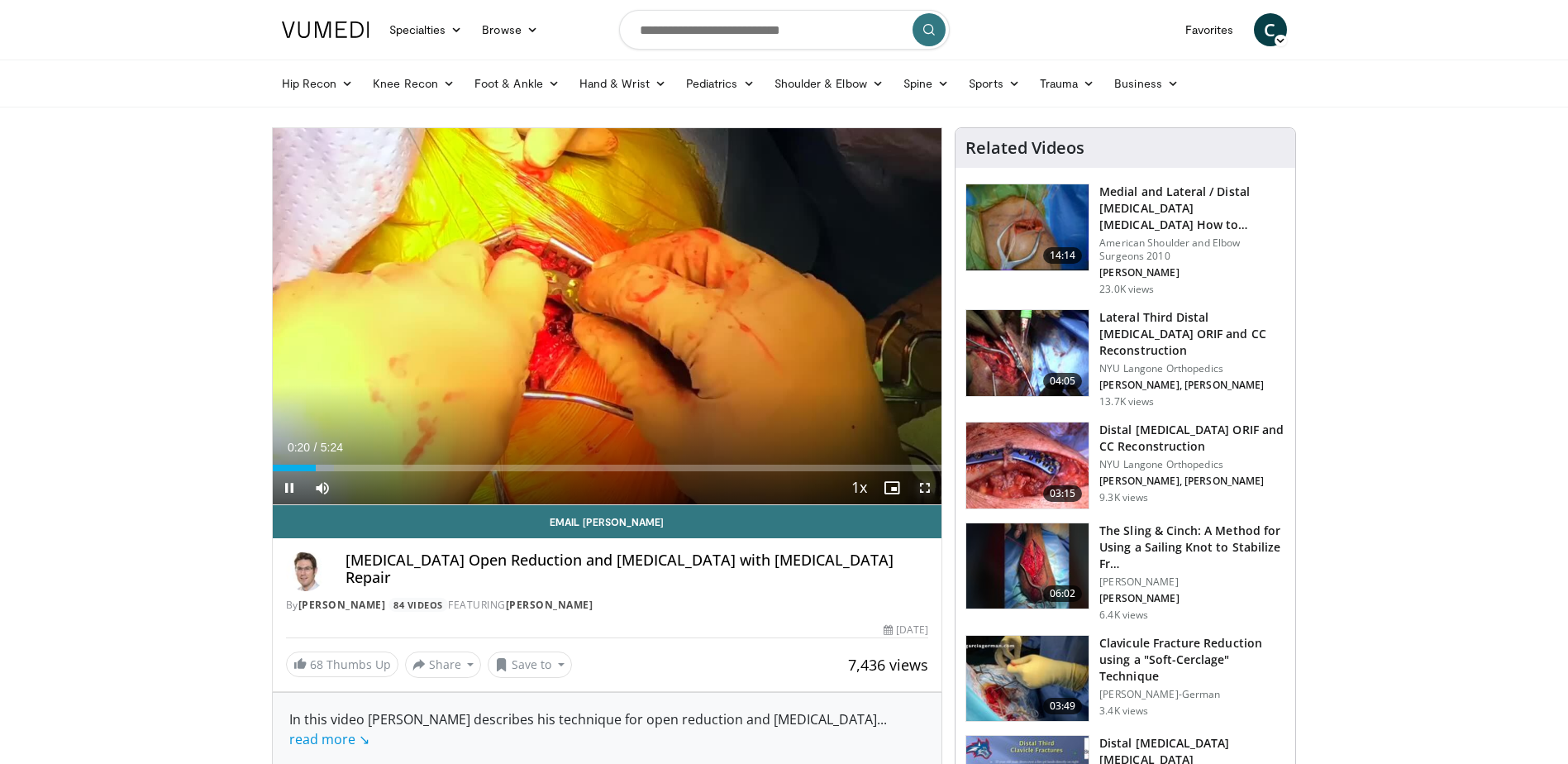
click at [929, 492] on span "Video Player" at bounding box center [925, 488] width 33 height 33
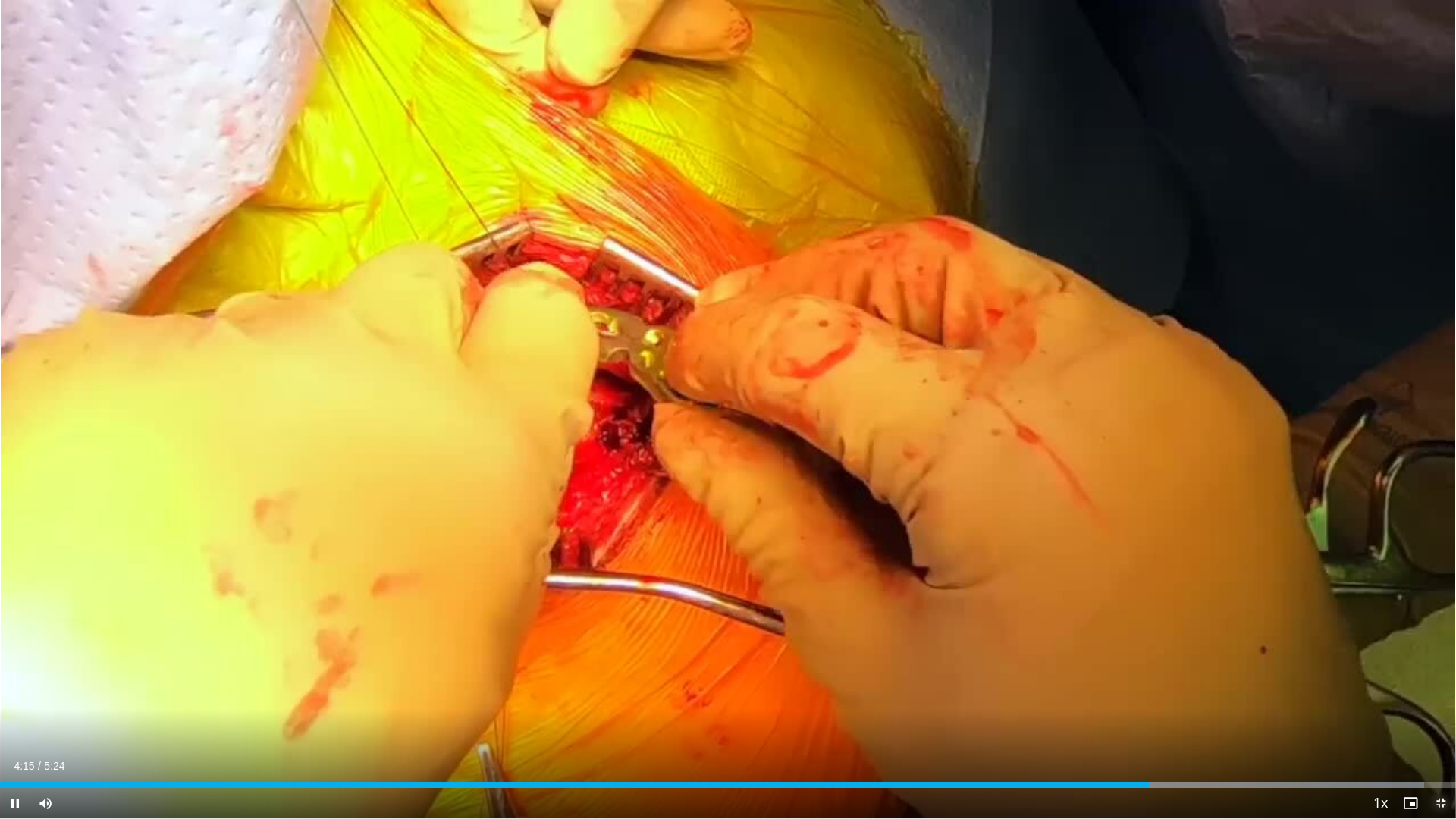
click at [1434, 699] on span "Video Player" at bounding box center [1441, 803] width 30 height 30
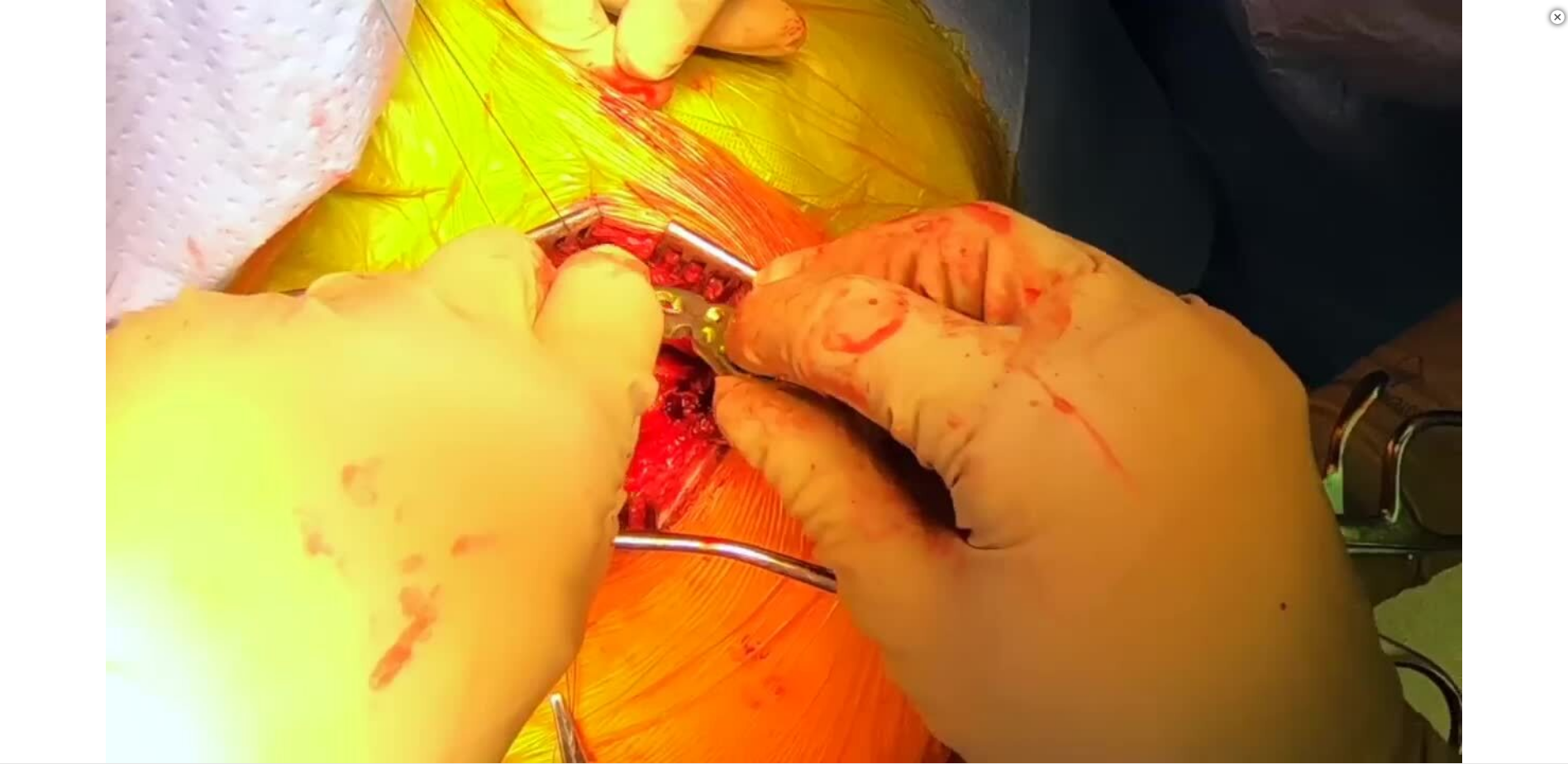
scroll to position [1406, 0]
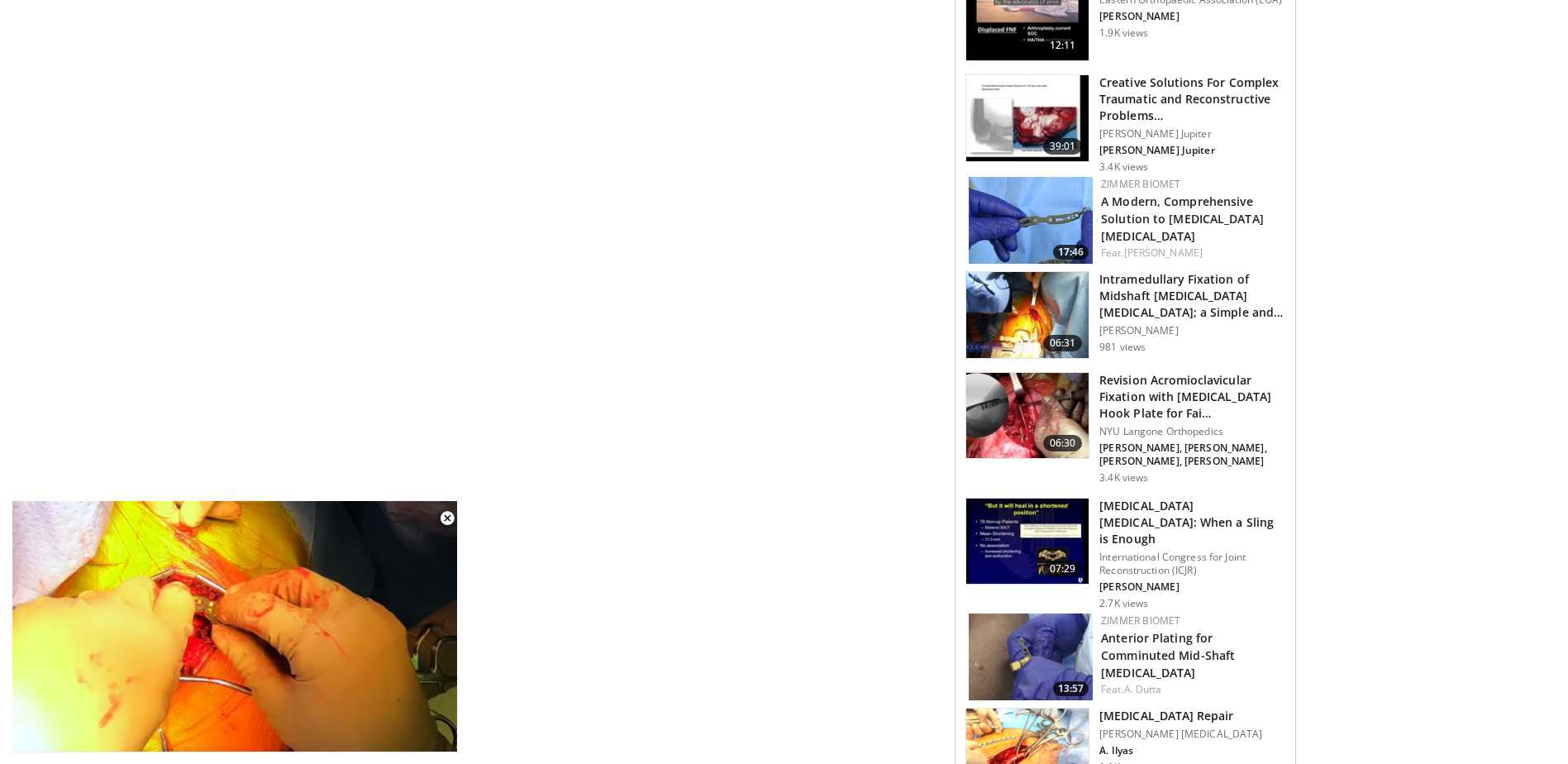
click at [995, 498] on img at bounding box center [1027, 541] width 122 height 86
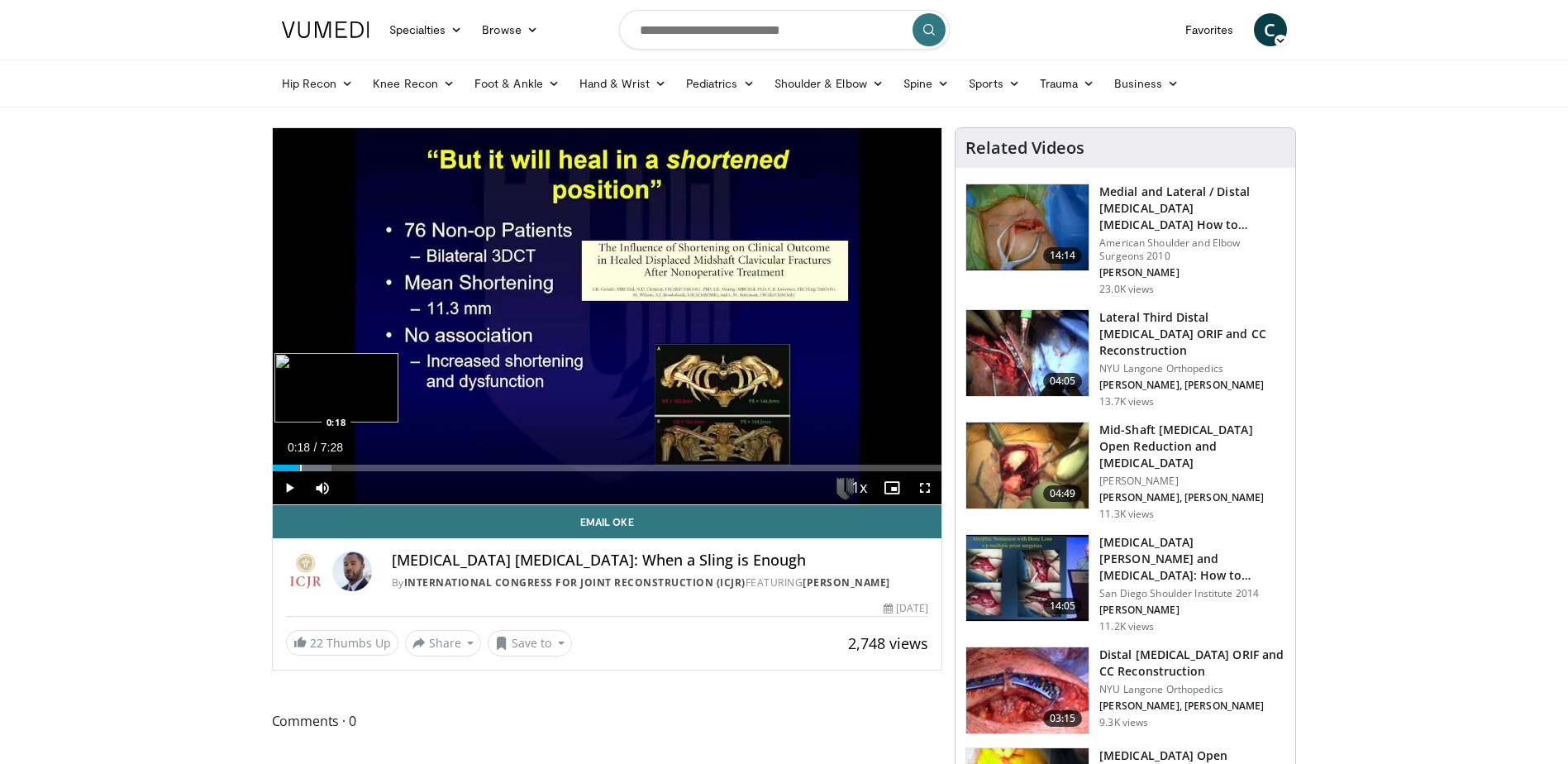
click at [299, 463] on div "Loaded : 8.83% 0:18 0:18" at bounding box center [608, 463] width 670 height 16
click at [315, 465] on div "Progress Bar" at bounding box center [316, 468] width 2 height 7
click at [326, 463] on div "Loaded : 19.88% 0:29 0:36" at bounding box center [608, 463] width 670 height 16
click at [338, 463] on div "Loaded : 24.30% 0:40 0:44" at bounding box center [608, 463] width 670 height 16
click at [344, 463] on div "Loaded : 24.30% 0:44 0:48" at bounding box center [608, 463] width 670 height 16
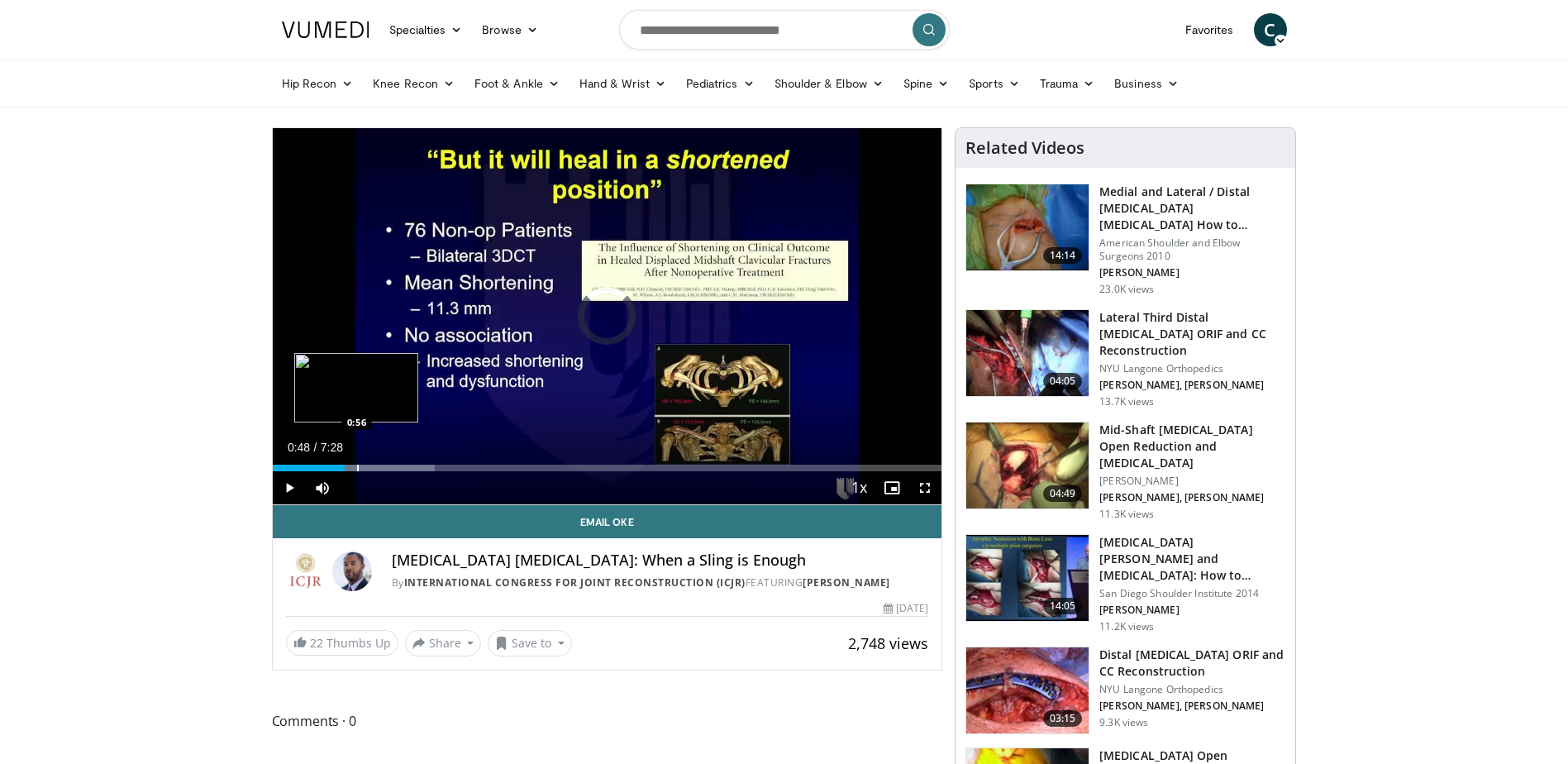
click at [357, 465] on div "Progress Bar" at bounding box center [358, 468] width 2 height 7
click at [369, 465] on div "Progress Bar" at bounding box center [370, 468] width 2 height 7
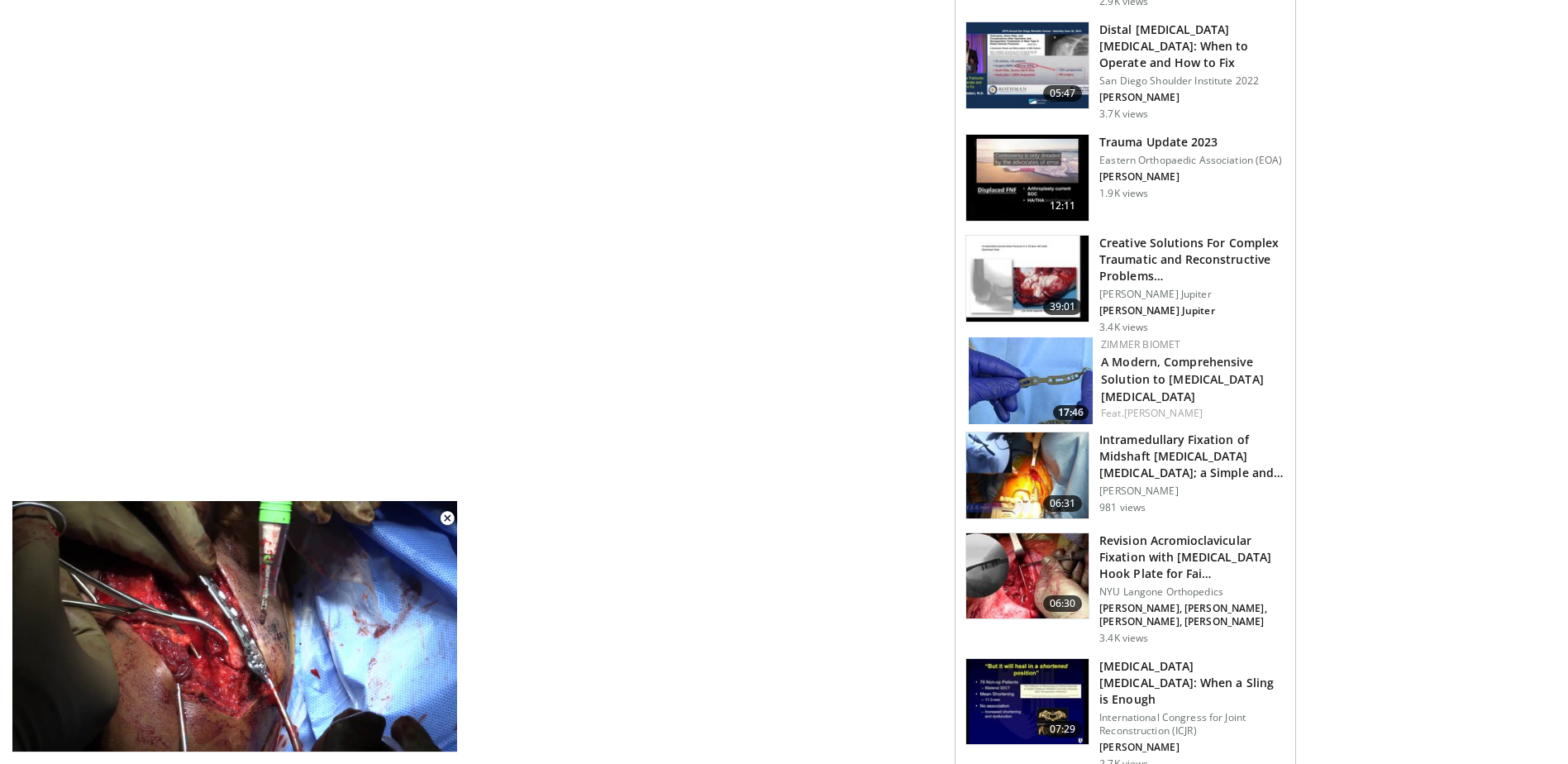
scroll to position [1571, 0]
